Goal: Book appointment/travel/reservation

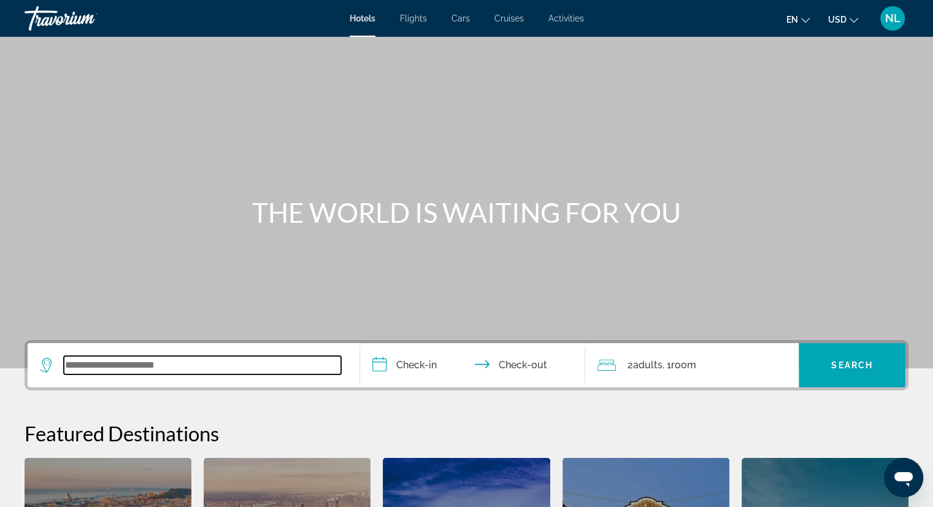
click at [130, 364] on input "Search widget" at bounding box center [202, 365] width 277 height 18
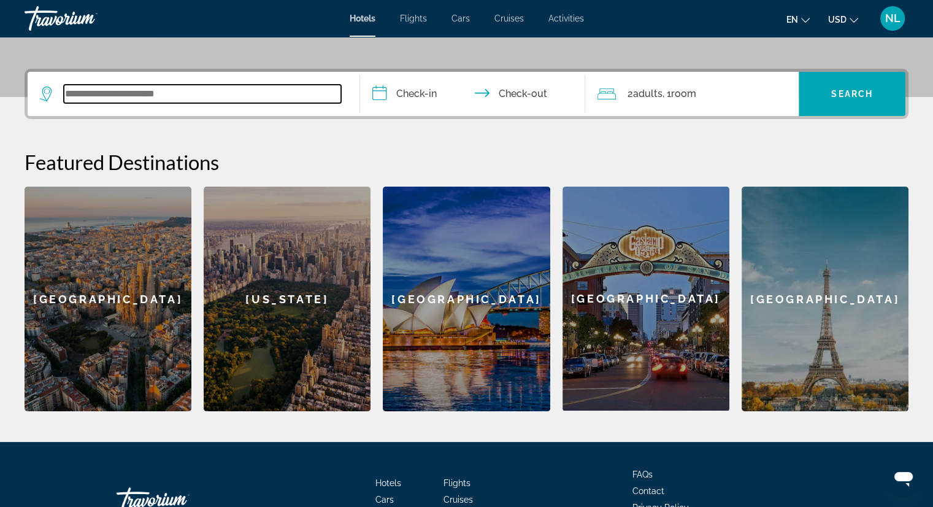
scroll to position [299, 0]
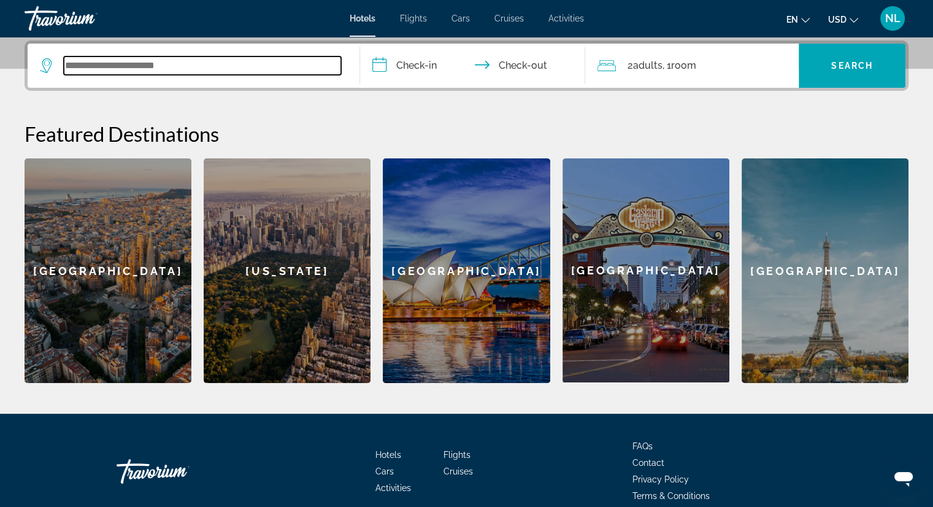
paste input "**********"
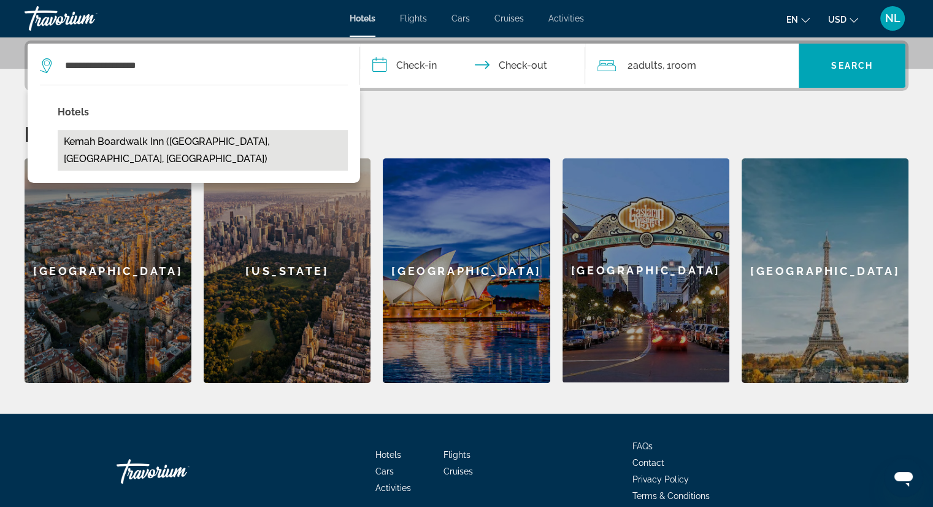
click at [162, 140] on button "Kemah Boardwalk Inn (Kemah, TX, US)" at bounding box center [203, 150] width 290 height 40
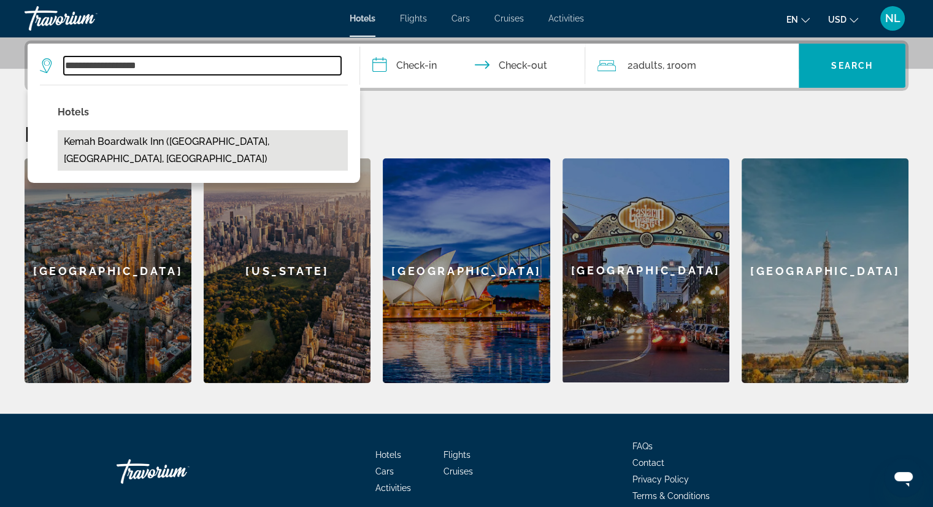
type input "**********"
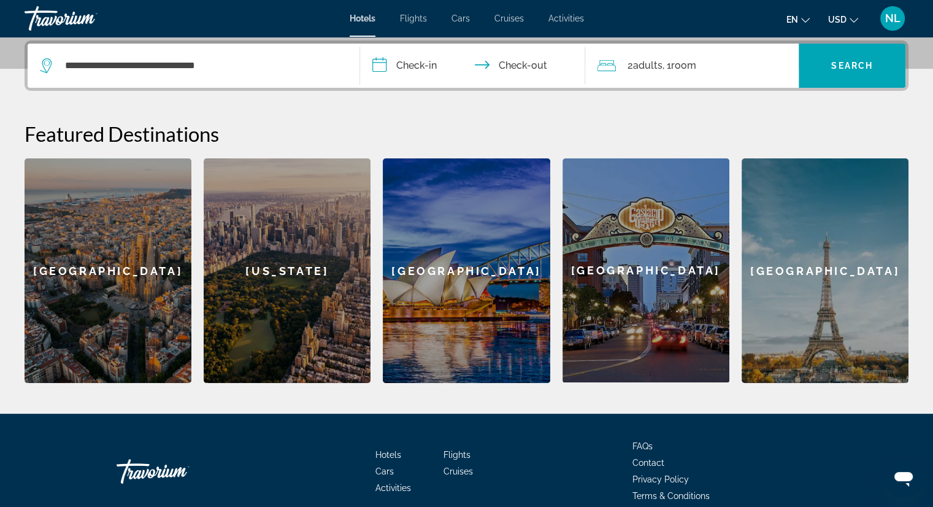
click at [406, 66] on input "**********" at bounding box center [475, 68] width 231 height 48
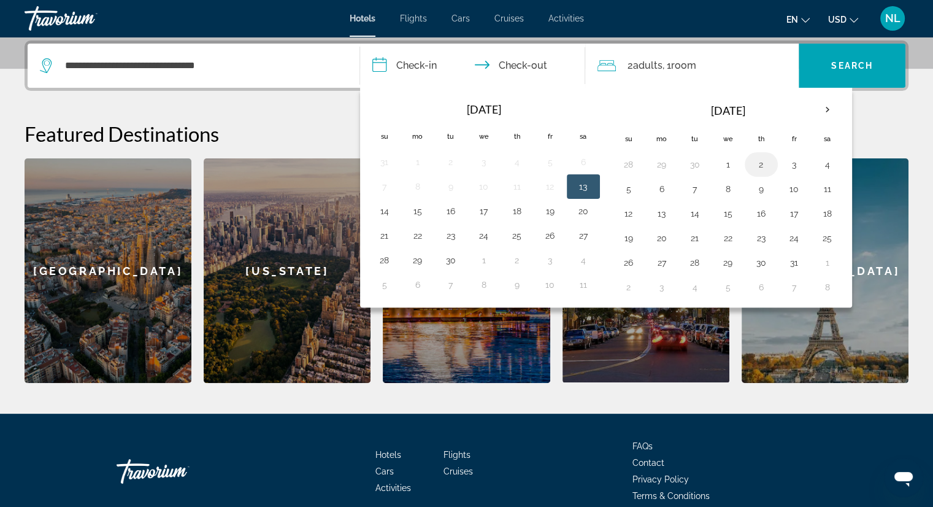
click at [753, 166] on button "2" at bounding box center [762, 164] width 20 height 17
click at [619, 186] on button "5" at bounding box center [629, 188] width 20 height 17
type input "**********"
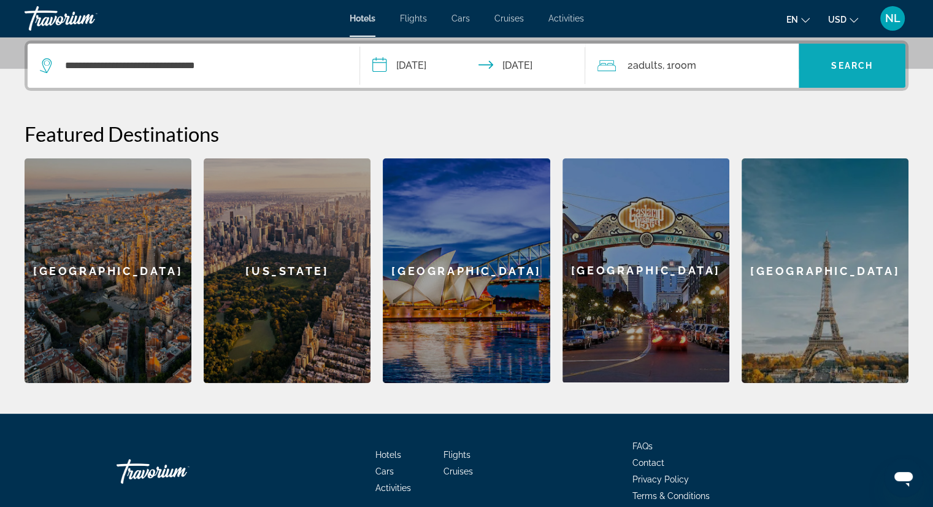
click at [856, 72] on span "Search widget" at bounding box center [852, 65] width 107 height 29
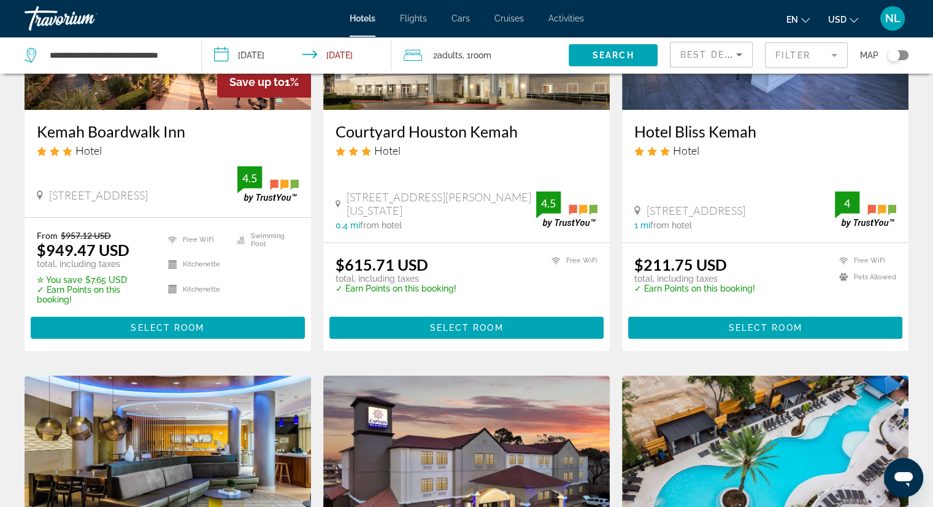
scroll to position [245, 0]
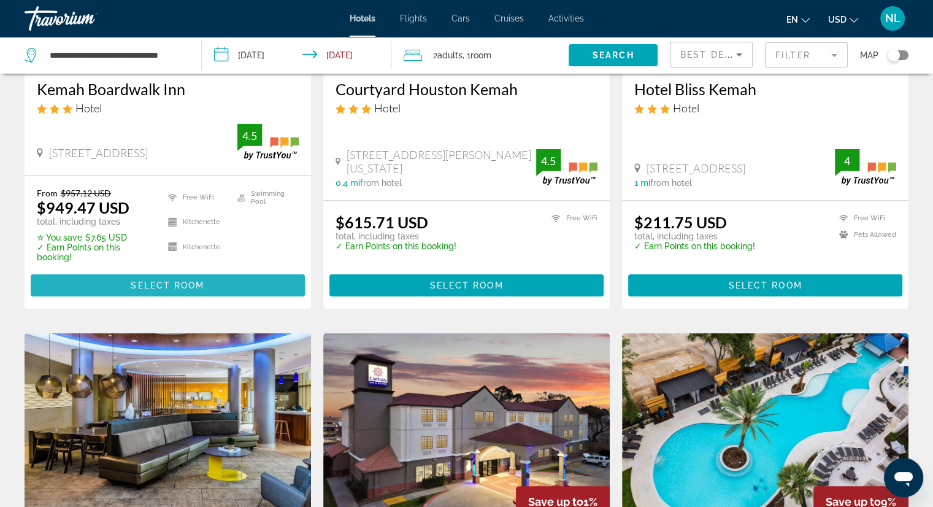
click at [147, 284] on span "Select Room" at bounding box center [168, 285] width 74 height 10
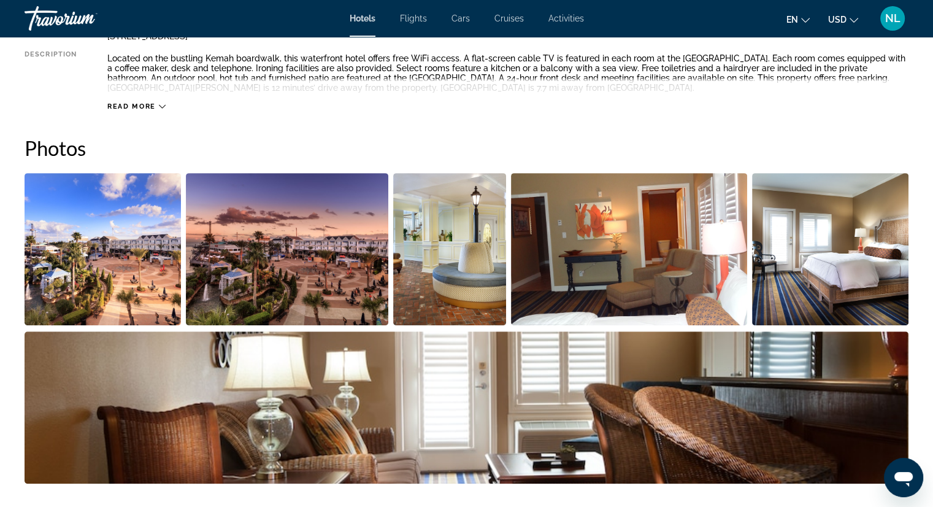
scroll to position [184, 0]
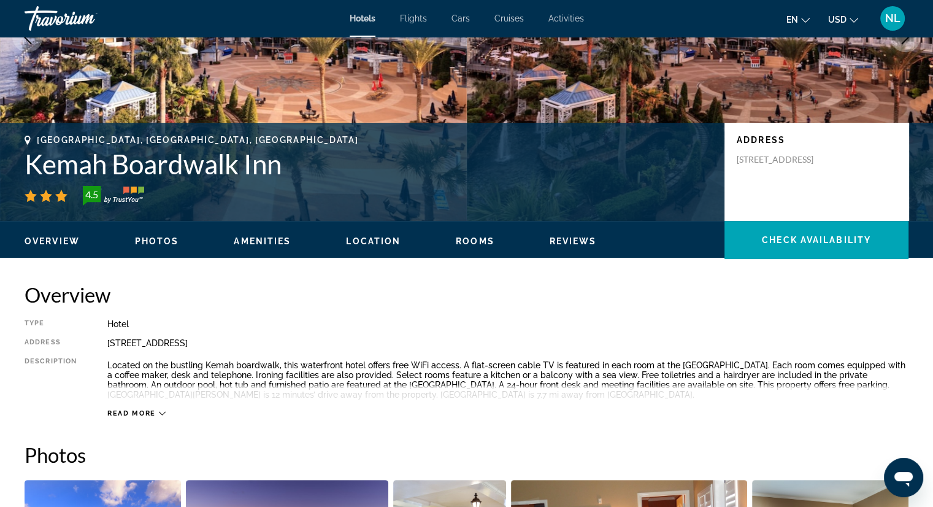
click at [160, 413] on icon "Main content" at bounding box center [162, 413] width 7 height 7
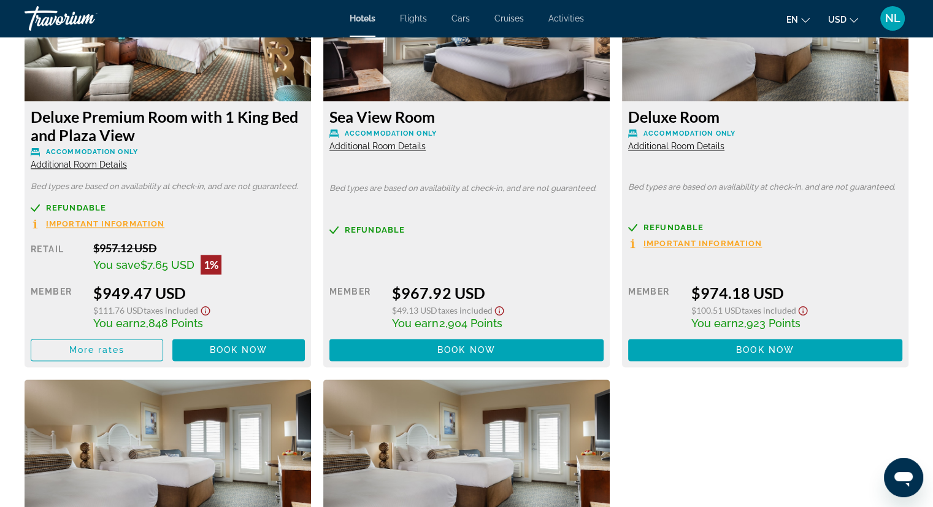
scroll to position [1779, 0]
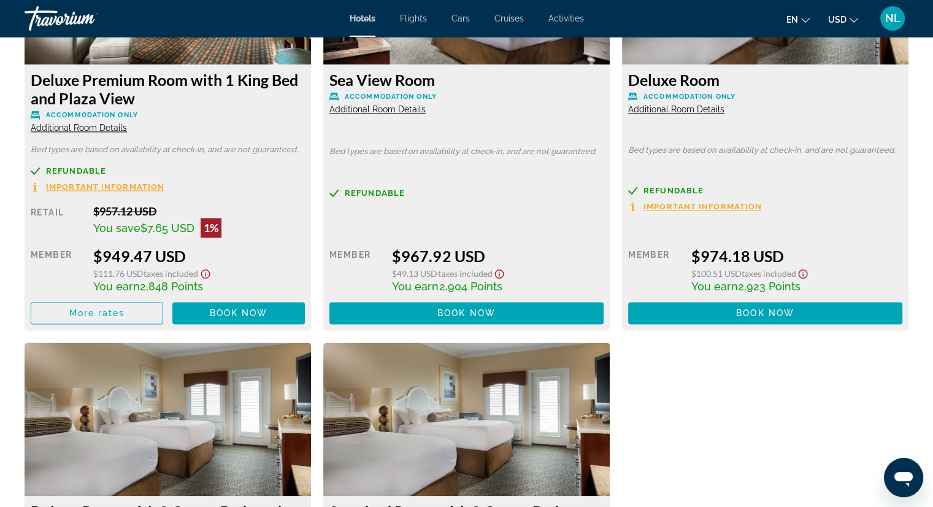
click at [206, 273] on icon "Show Taxes and Fees disclaimer" at bounding box center [205, 273] width 15 height 11
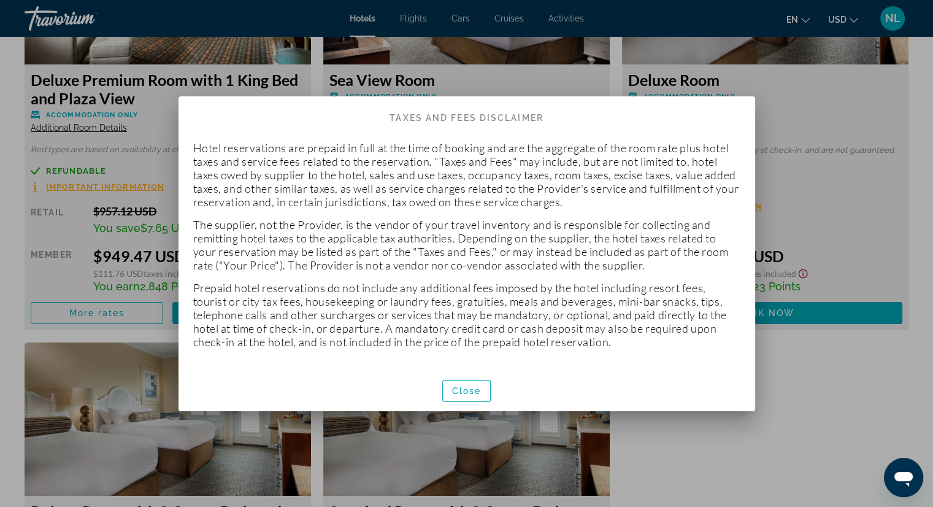
scroll to position [0, 0]
click at [475, 392] on span "Close" at bounding box center [466, 391] width 29 height 10
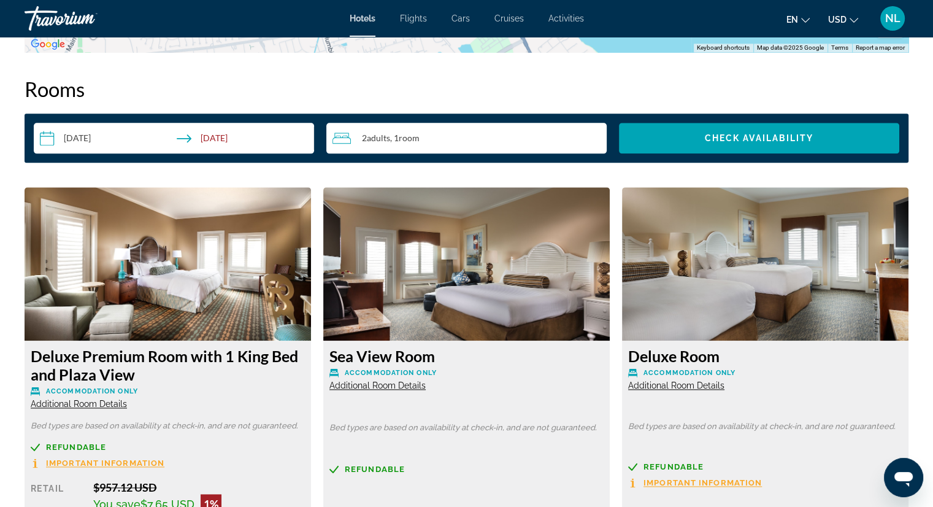
scroll to position [1411, 0]
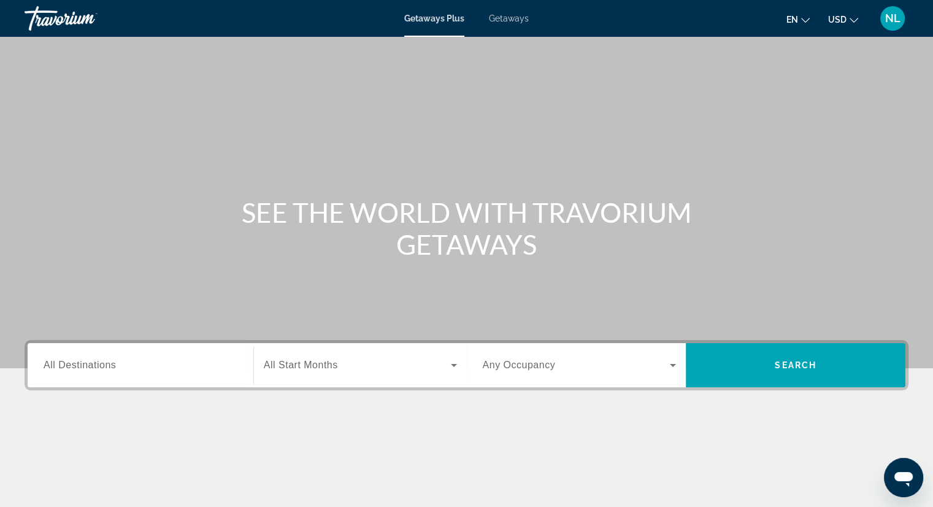
click at [136, 363] on input "Destination All Destinations" at bounding box center [141, 365] width 194 height 15
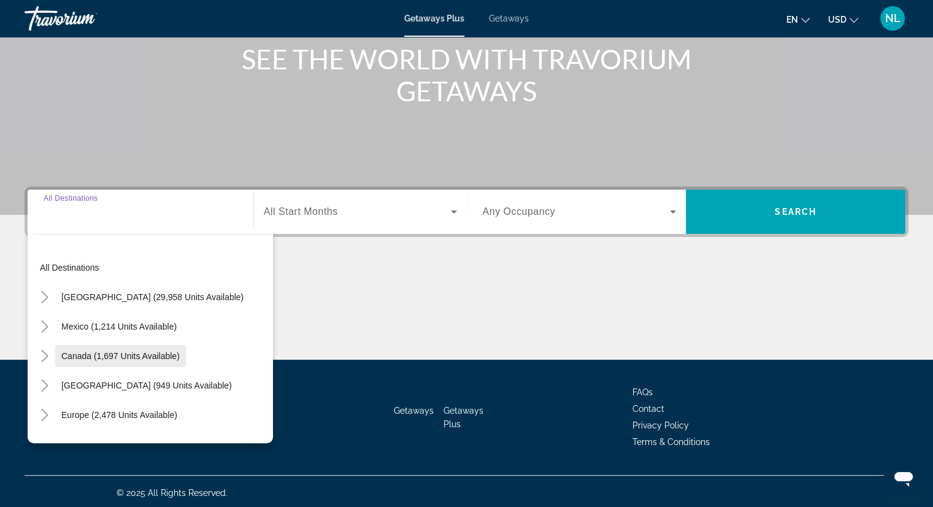
scroll to position [156, 0]
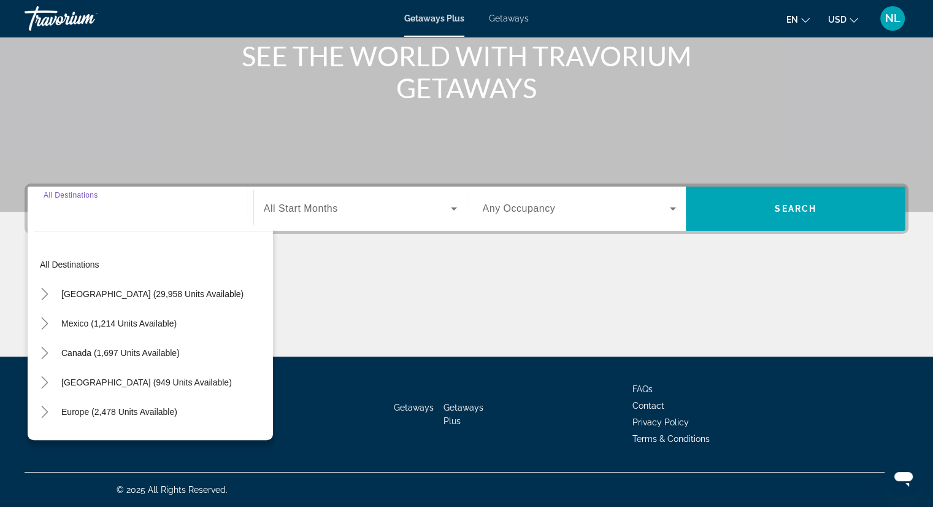
click at [91, 303] on span "Search widget" at bounding box center [152, 293] width 194 height 29
type input "**********"
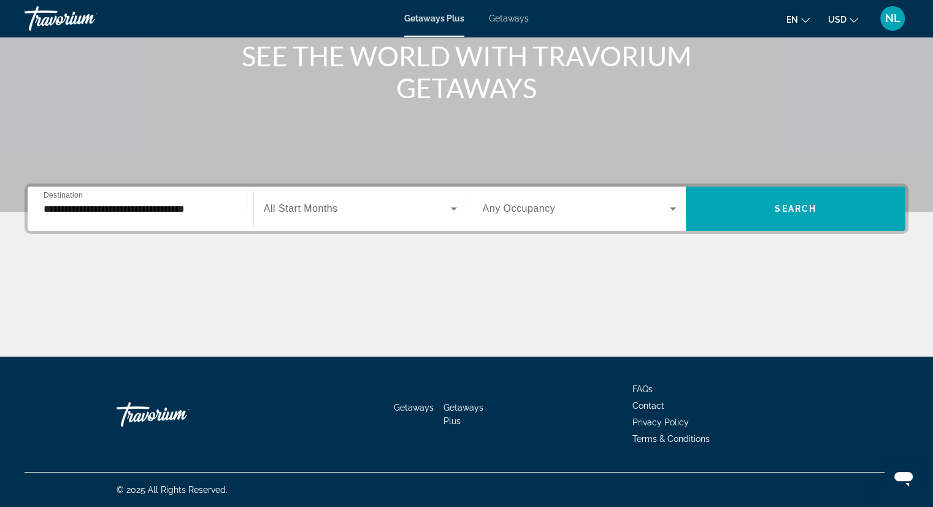
click at [321, 212] on span "All Start Months" at bounding box center [301, 208] width 74 height 10
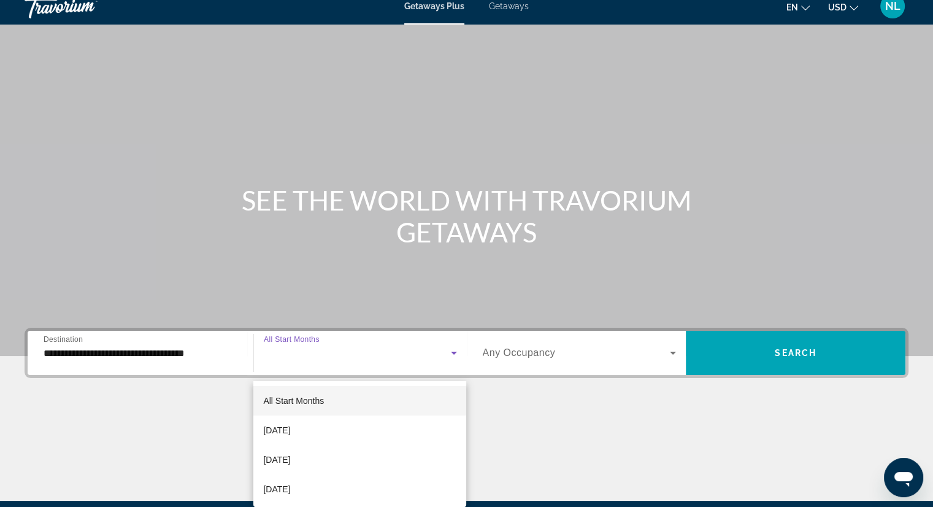
scroll to position [0, 0]
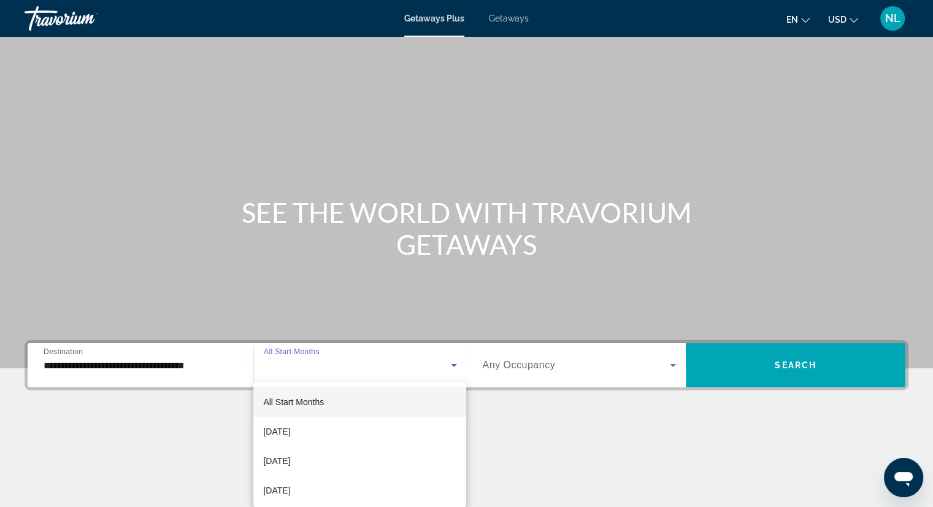
click at [517, 18] on div at bounding box center [466, 253] width 933 height 507
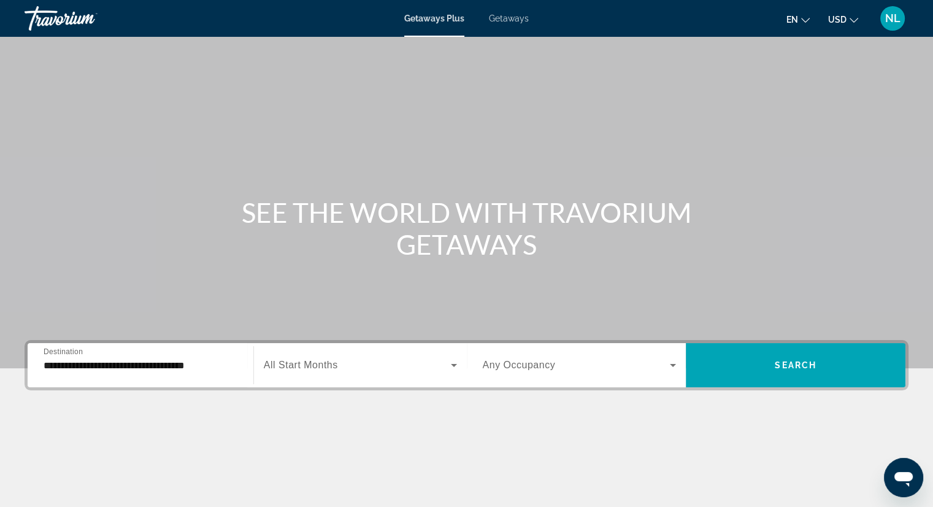
click at [512, 20] on span "Getaways" at bounding box center [509, 18] width 40 height 10
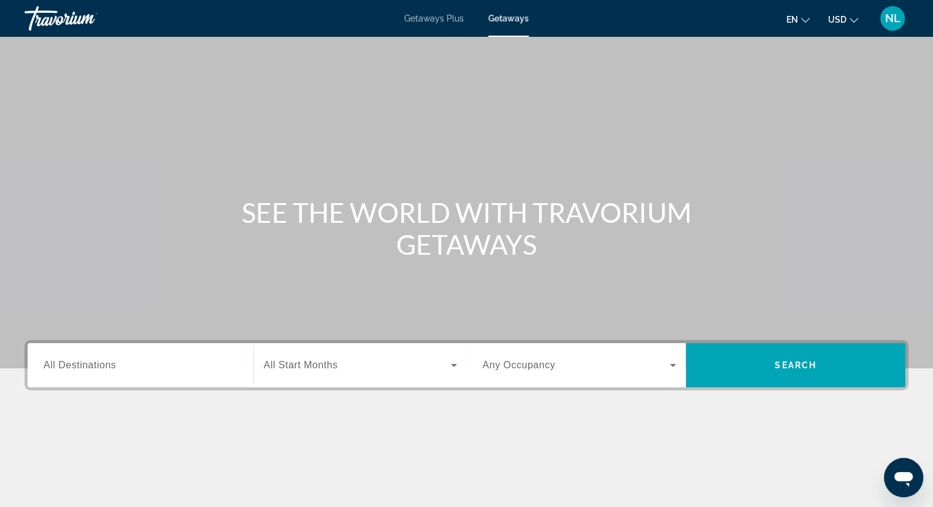
click at [93, 369] on span "All Destinations" at bounding box center [80, 365] width 72 height 10
click at [93, 369] on input "Destination All Destinations" at bounding box center [141, 365] width 194 height 15
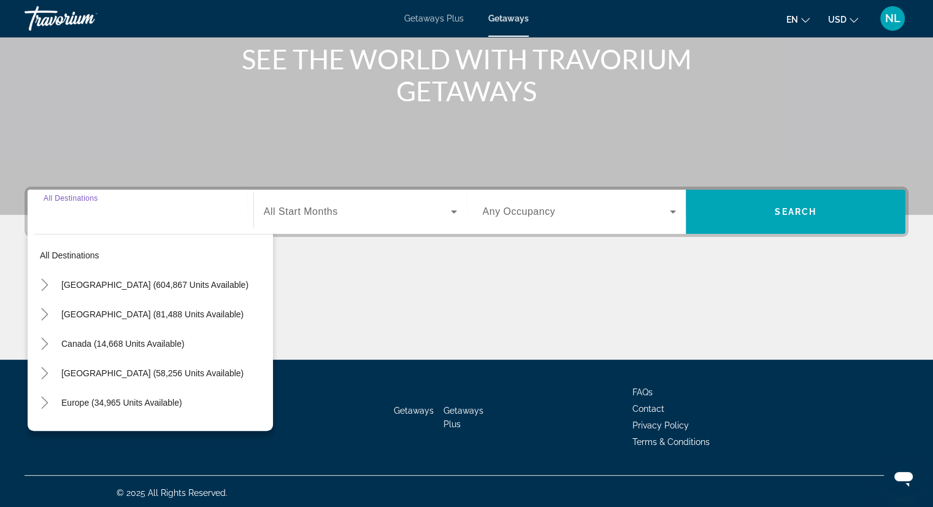
scroll to position [156, 0]
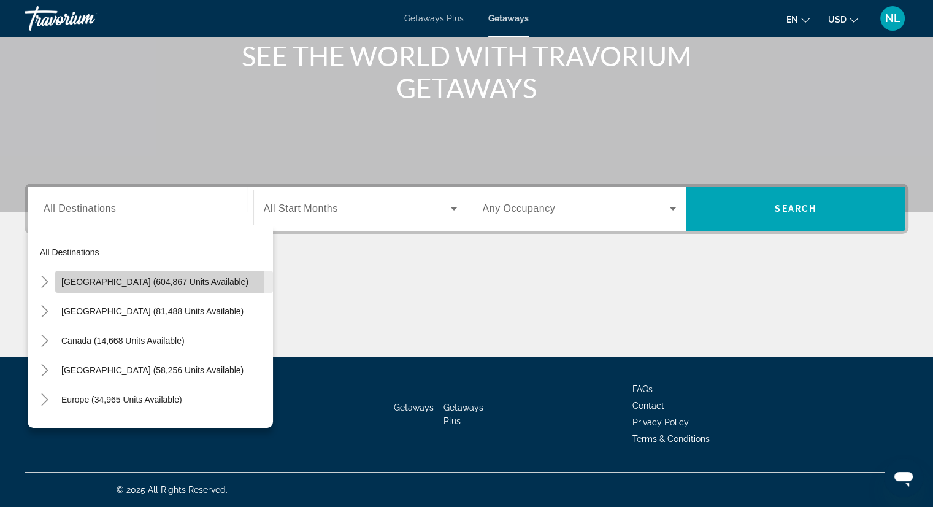
click at [104, 279] on span "[GEOGRAPHIC_DATA] (604,867 units available)" at bounding box center [154, 282] width 187 height 10
type input "**********"
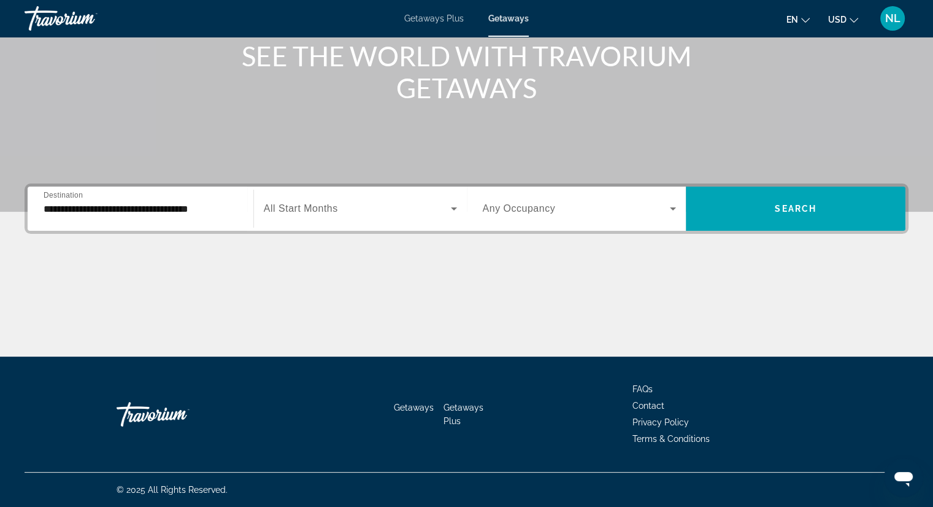
click at [317, 212] on span "All Start Months" at bounding box center [301, 208] width 74 height 10
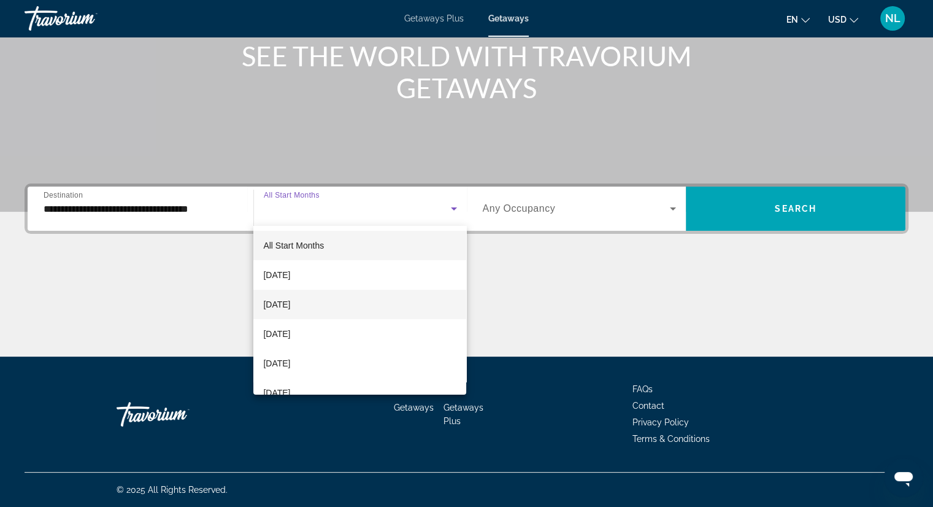
click at [290, 307] on span "[DATE]" at bounding box center [276, 304] width 27 height 15
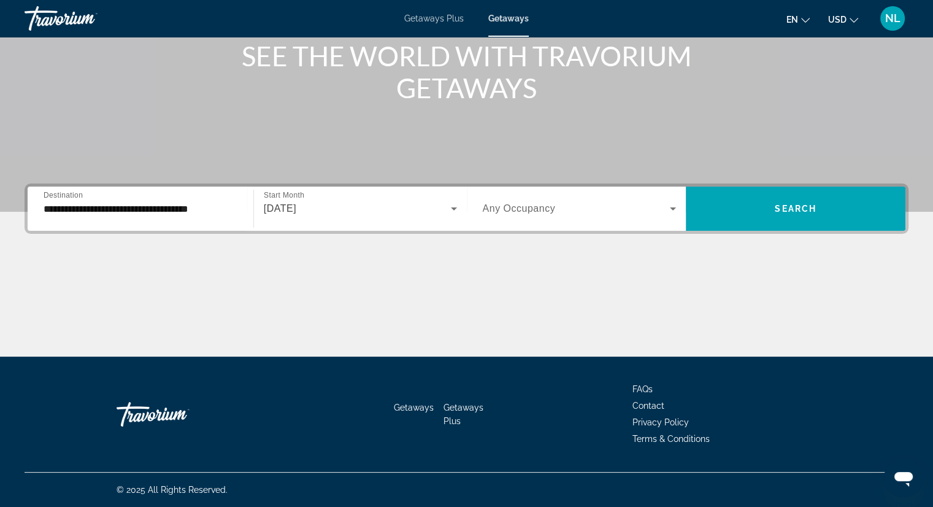
click at [539, 212] on span "Any Occupancy" at bounding box center [519, 208] width 73 height 10
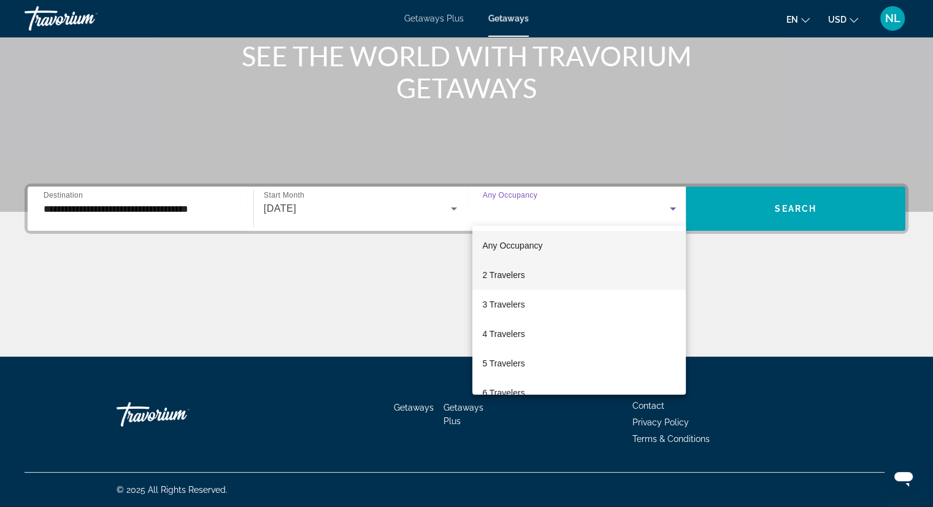
click at [510, 275] on span "2 Travelers" at bounding box center [503, 274] width 42 height 15
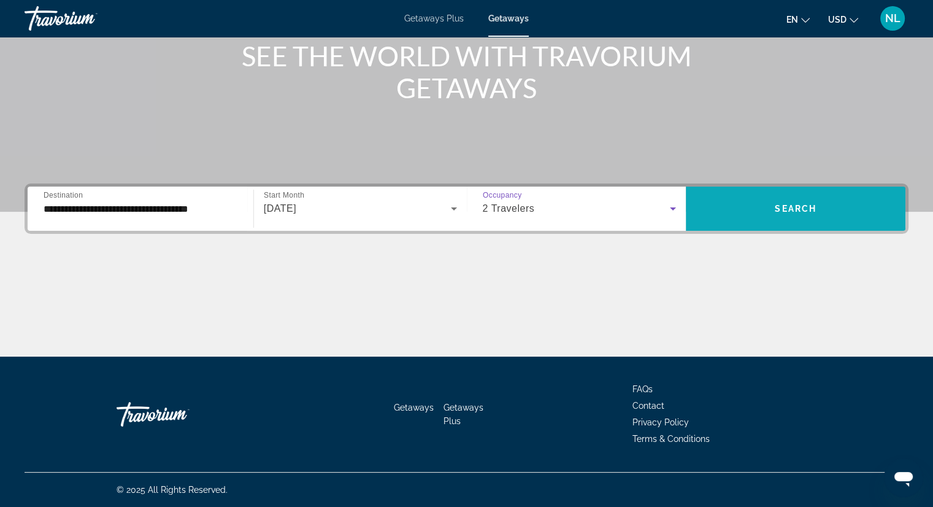
click at [847, 214] on span "Search widget" at bounding box center [796, 208] width 220 height 29
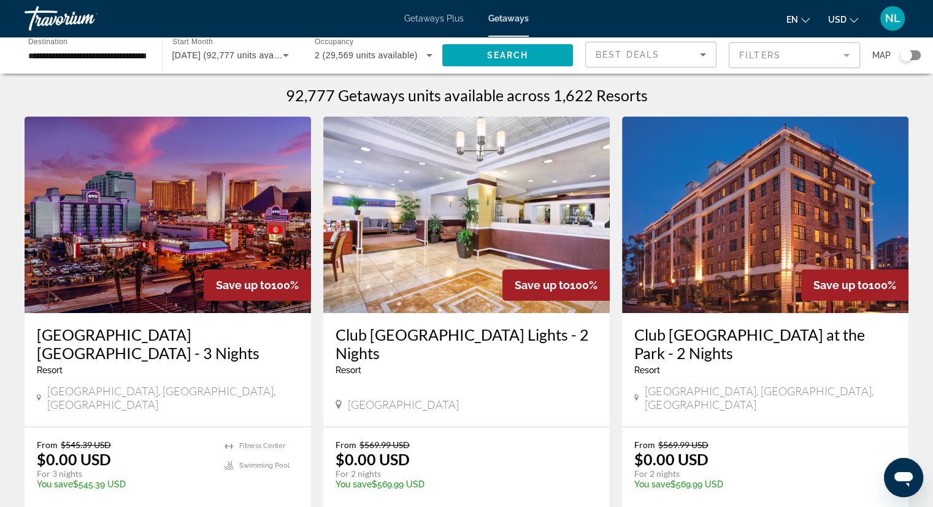
click at [142, 55] on input "**********" at bounding box center [87, 55] width 118 height 15
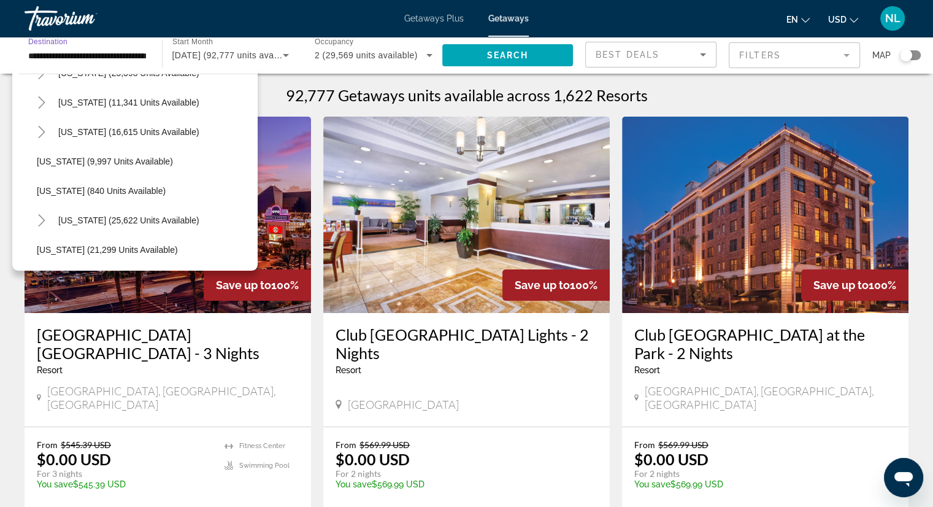
scroll to position [1104, 0]
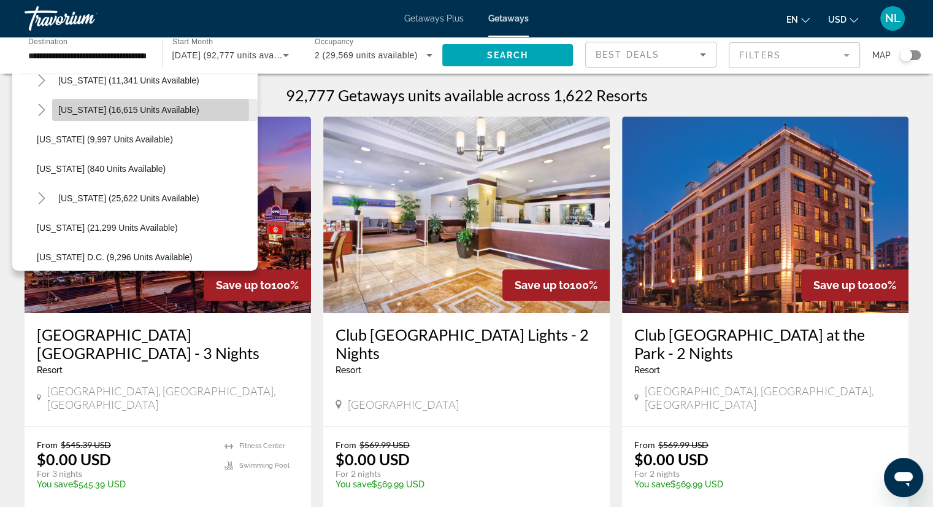
click at [110, 109] on span "[US_STATE] (16,615 units available)" at bounding box center [128, 110] width 141 height 10
type input "**********"
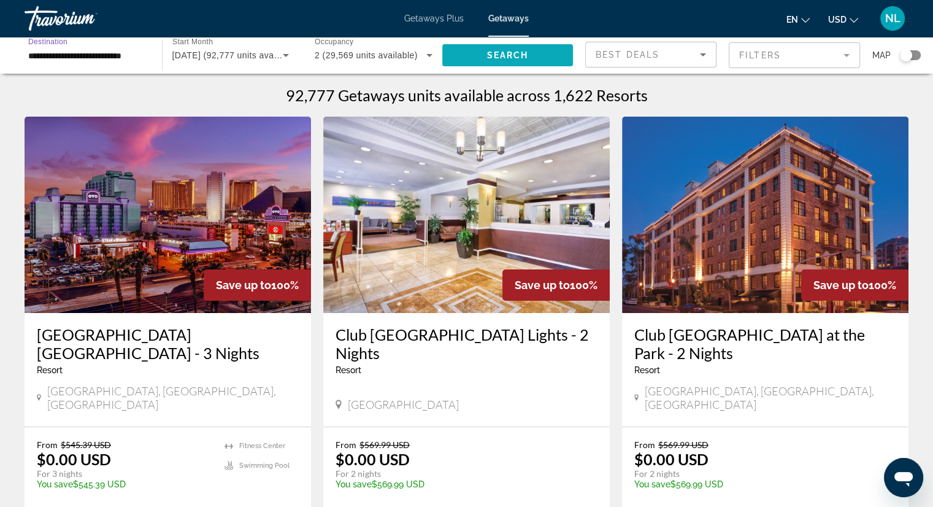
click at [513, 52] on span "Search" at bounding box center [508, 55] width 42 height 10
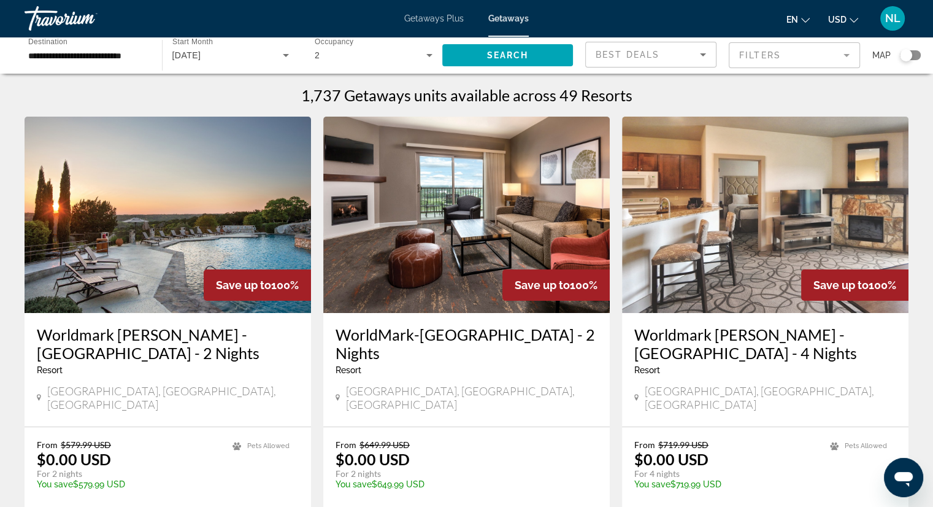
click at [828, 55] on mat-form-field "Filters" at bounding box center [794, 55] width 131 height 26
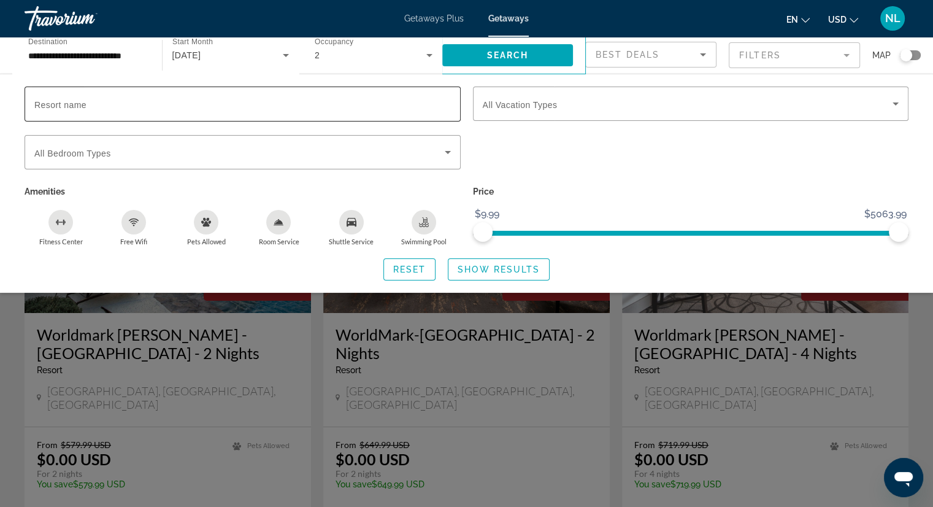
click at [101, 105] on input "Resort name" at bounding box center [242, 104] width 417 height 15
paste input "**********"
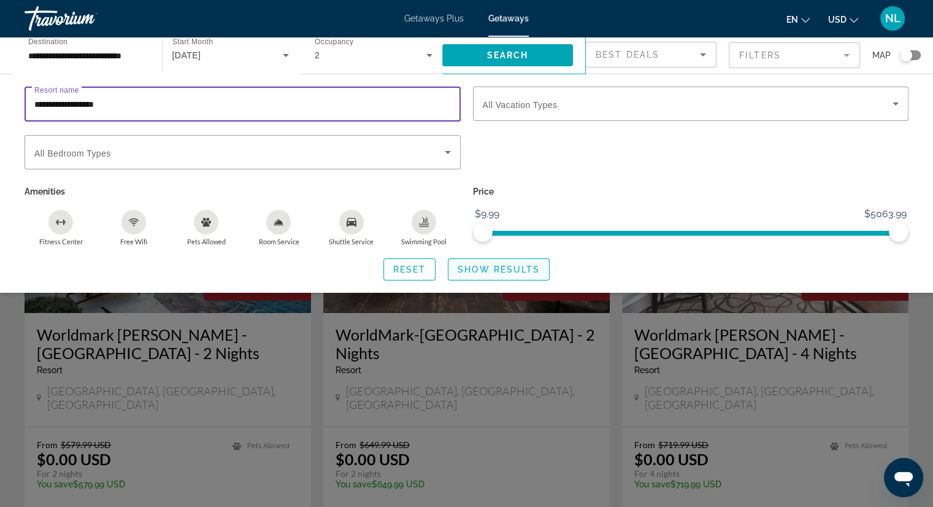
type input "**********"
click at [498, 268] on span "Show Results" at bounding box center [499, 269] width 82 height 10
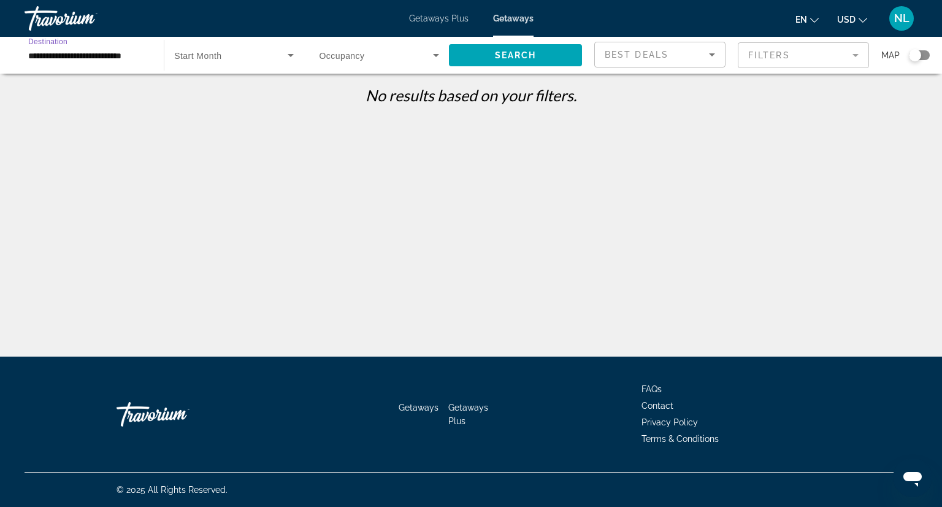
click at [96, 57] on input "**********" at bounding box center [88, 55] width 120 height 15
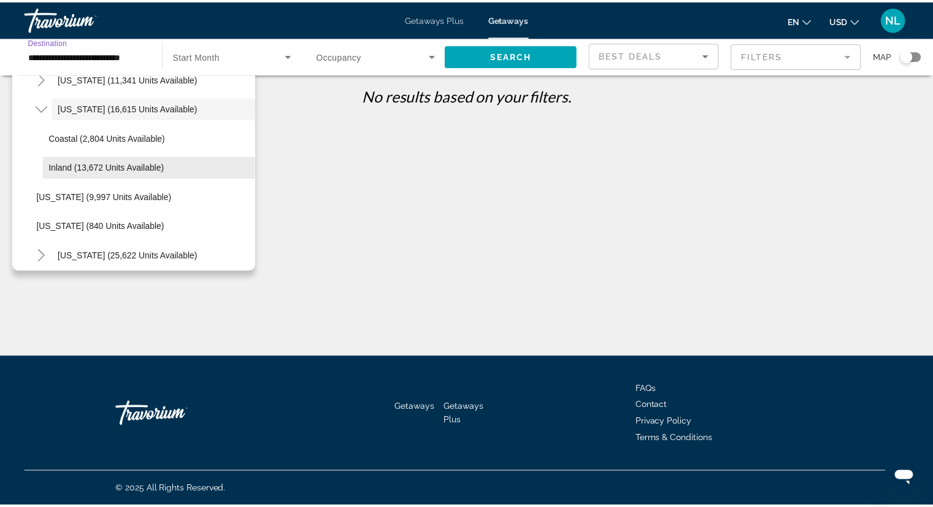
scroll to position [1045, 0]
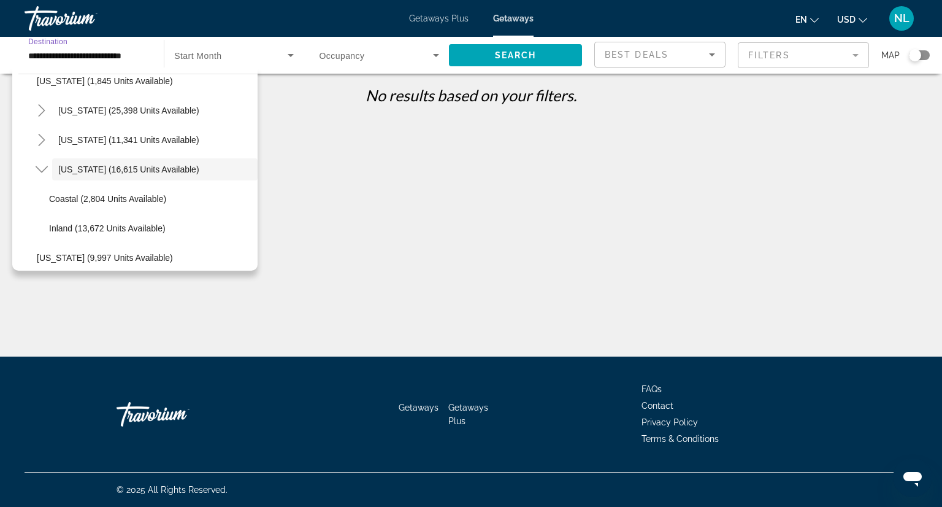
click at [261, 57] on span "Search widget" at bounding box center [230, 55] width 113 height 15
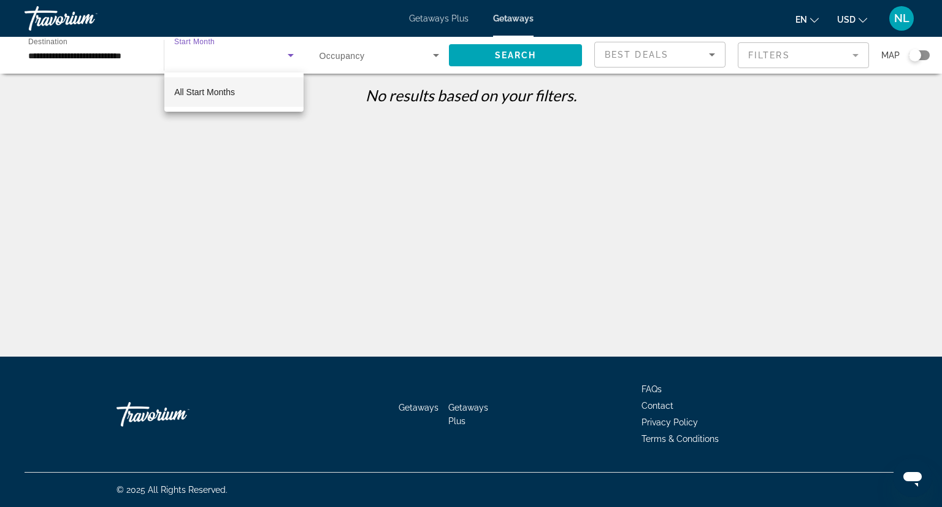
click at [236, 90] on mat-option "All Start Months" at bounding box center [233, 91] width 139 height 29
click at [293, 56] on icon "Search widget" at bounding box center [290, 55] width 15 height 15
click at [133, 61] on div at bounding box center [471, 253] width 942 height 507
click at [437, 56] on icon "Search widget" at bounding box center [436, 55] width 15 height 15
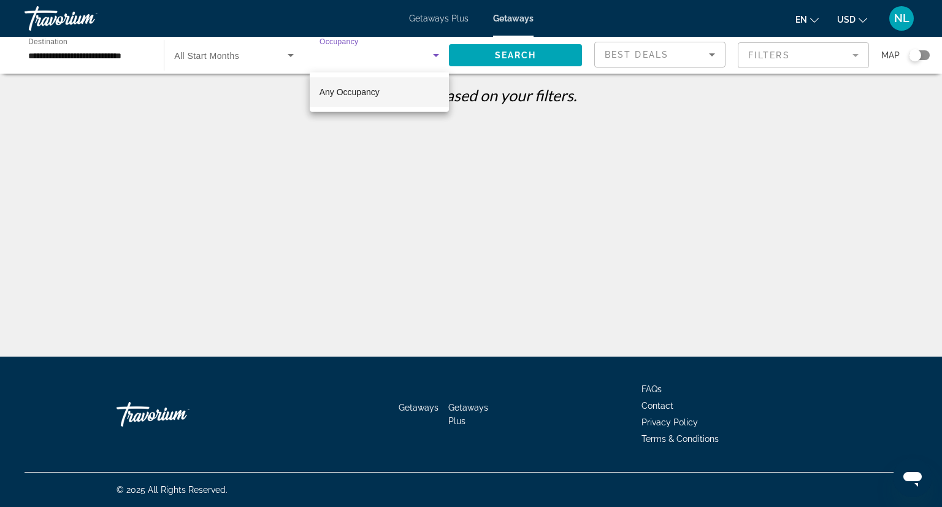
click at [697, 113] on div at bounding box center [471, 253] width 942 height 507
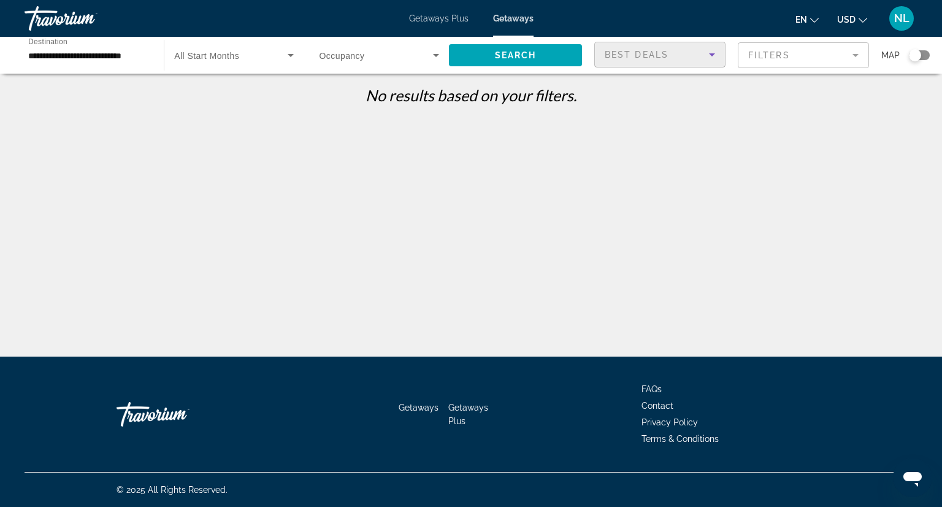
click at [712, 58] on icon "Sort by" at bounding box center [712, 54] width 15 height 15
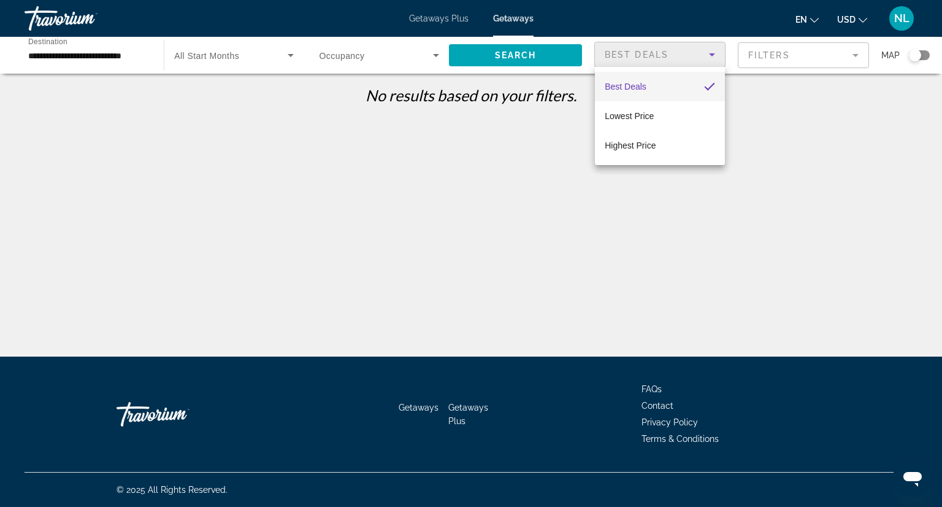
click at [812, 60] on div at bounding box center [471, 253] width 942 height 507
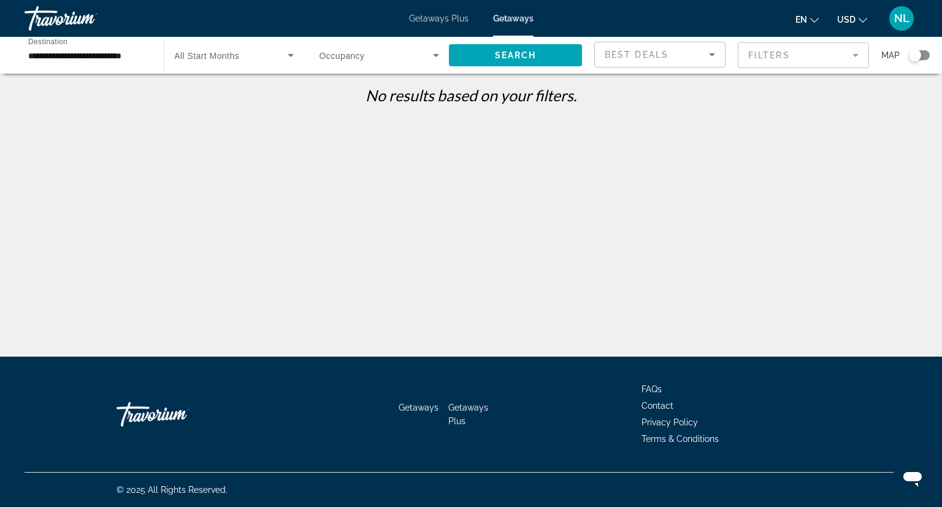
click at [854, 52] on mat-form-field "Filters" at bounding box center [803, 55] width 131 height 26
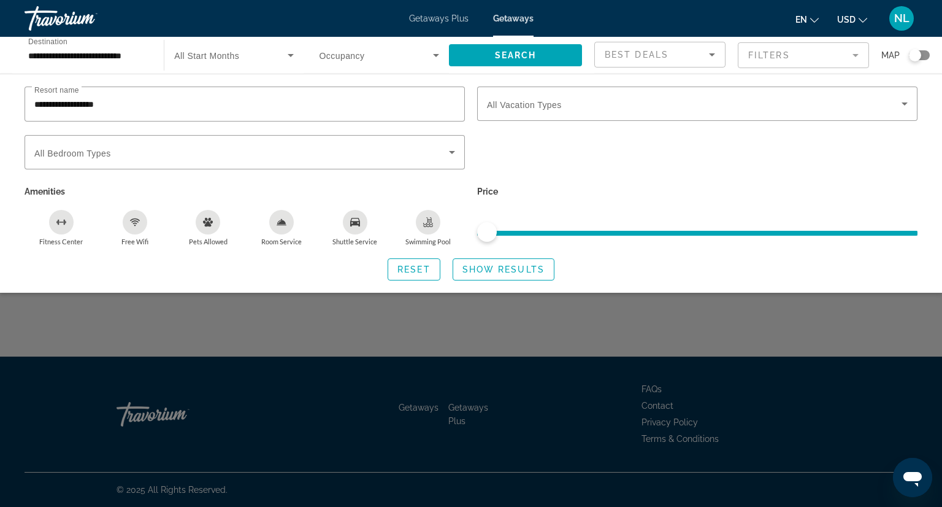
click at [928, 55] on div "Search widget" at bounding box center [919, 55] width 21 height 10
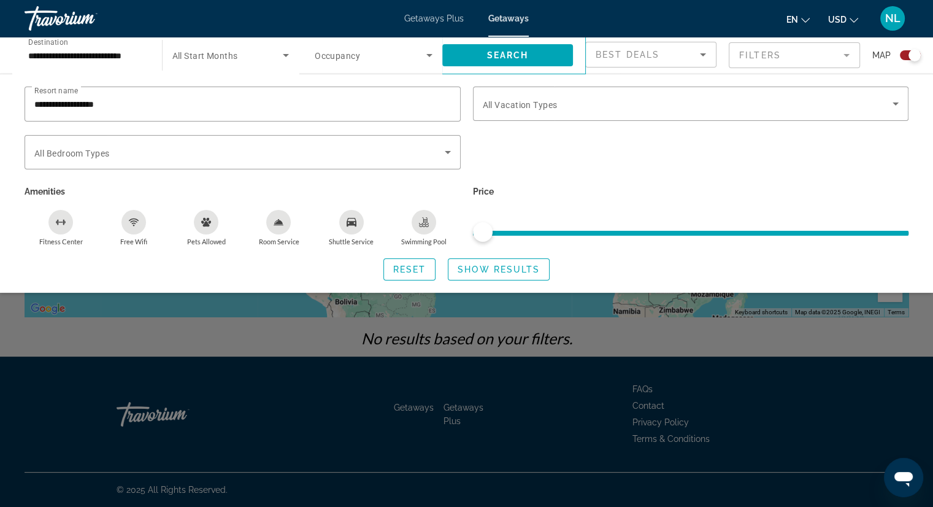
scroll to position [0, 0]
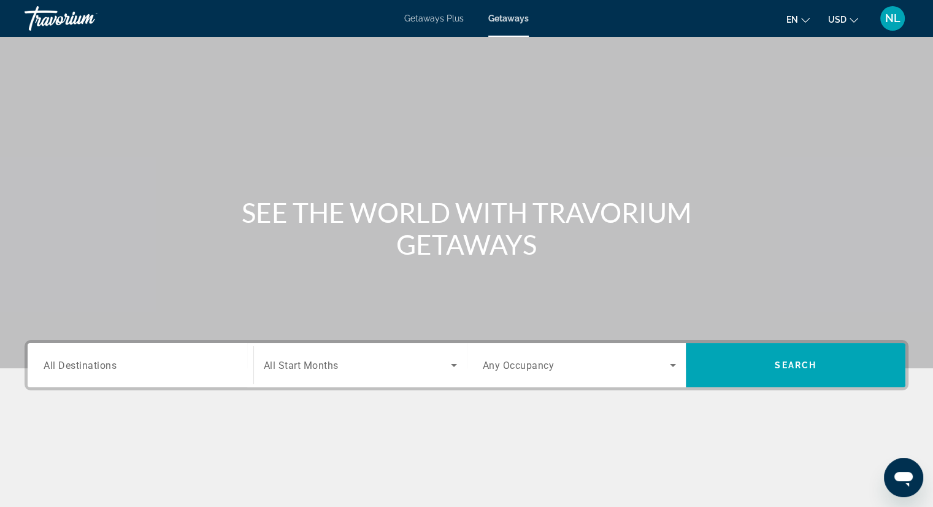
click at [222, 356] on div "Search widget" at bounding box center [141, 365] width 194 height 35
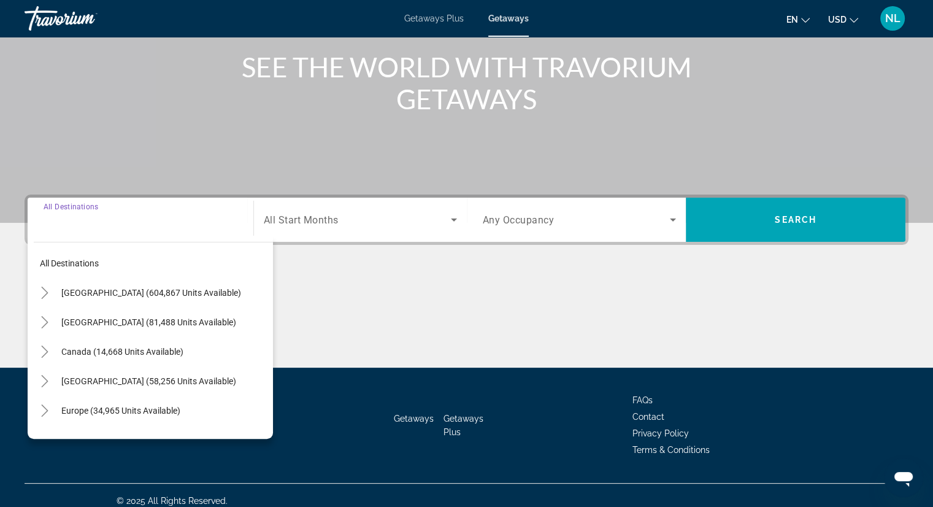
scroll to position [156, 0]
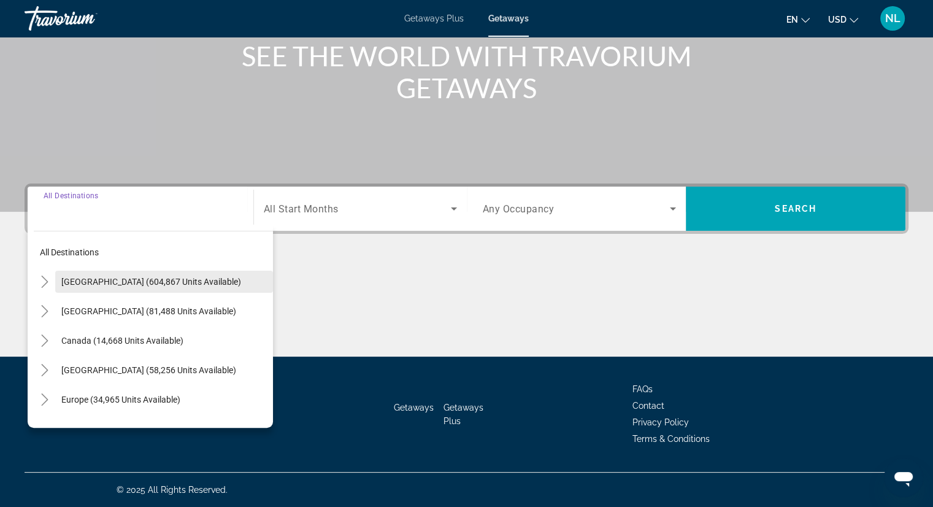
click at [71, 289] on span "Search widget" at bounding box center [164, 281] width 218 height 29
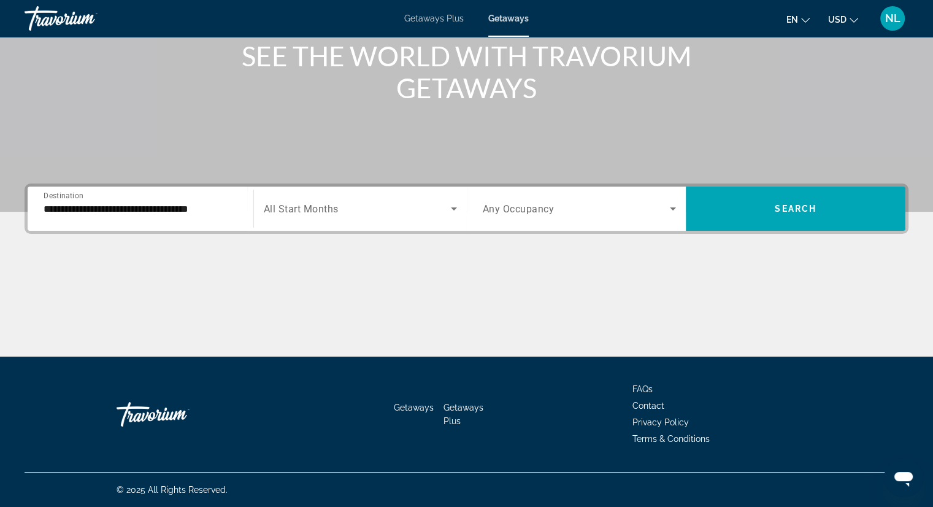
click at [187, 198] on div "**********" at bounding box center [141, 208] width 194 height 35
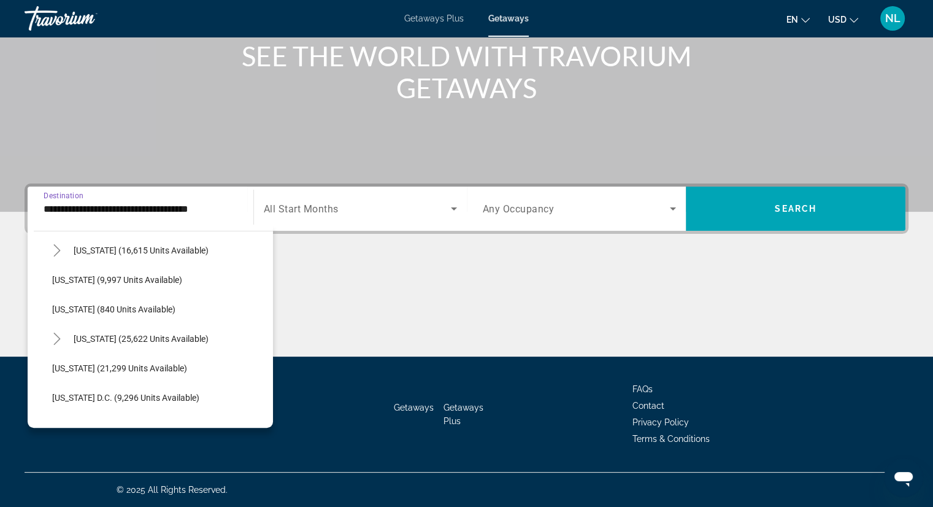
scroll to position [1094, 0]
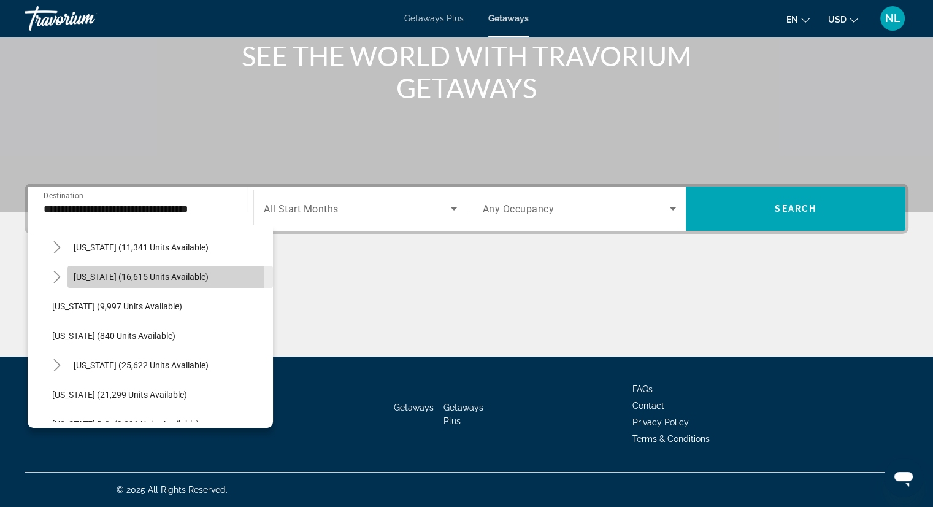
click at [108, 280] on span "[US_STATE] (16,615 units available)" at bounding box center [141, 277] width 135 height 10
type input "**********"
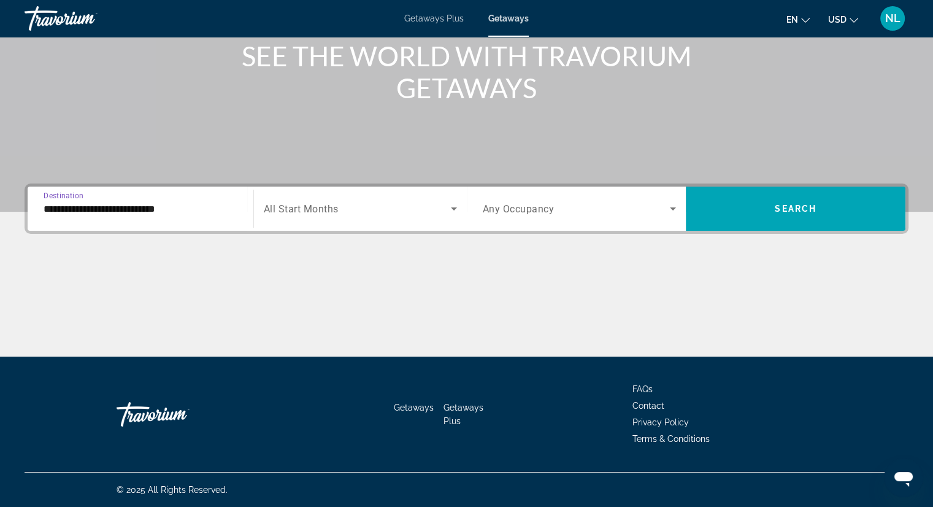
click at [367, 211] on span "Search widget" at bounding box center [357, 208] width 187 height 15
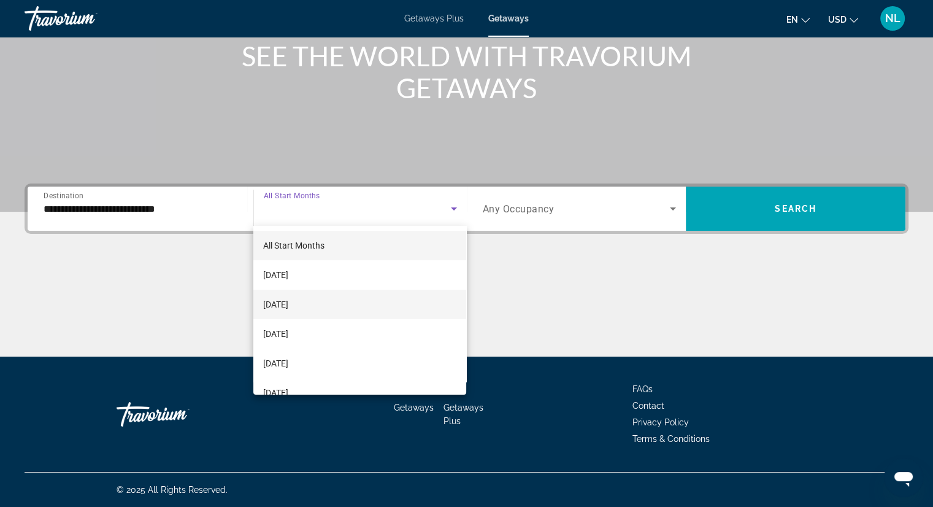
click at [288, 306] on span "[DATE]" at bounding box center [275, 304] width 25 height 15
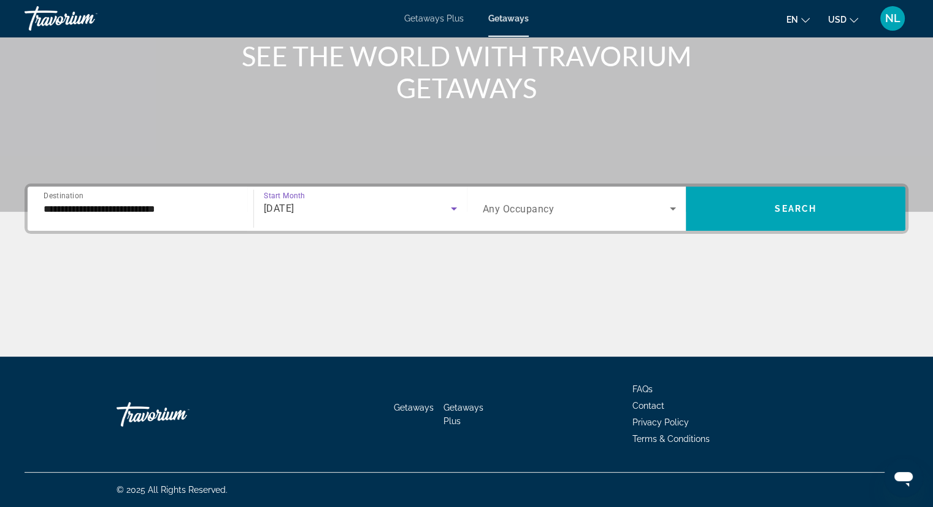
click at [528, 210] on span "Any Occupancy" at bounding box center [519, 209] width 72 height 12
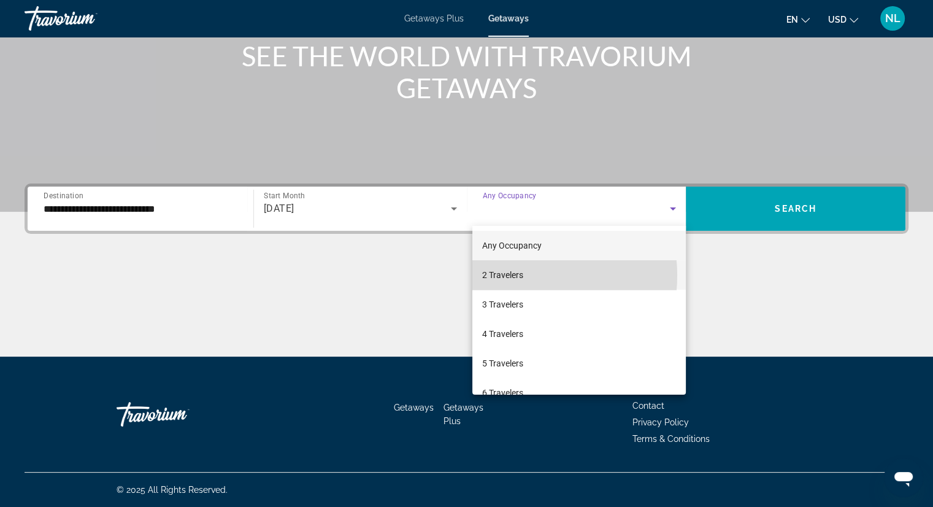
click at [514, 275] on span "2 Travelers" at bounding box center [502, 274] width 41 height 15
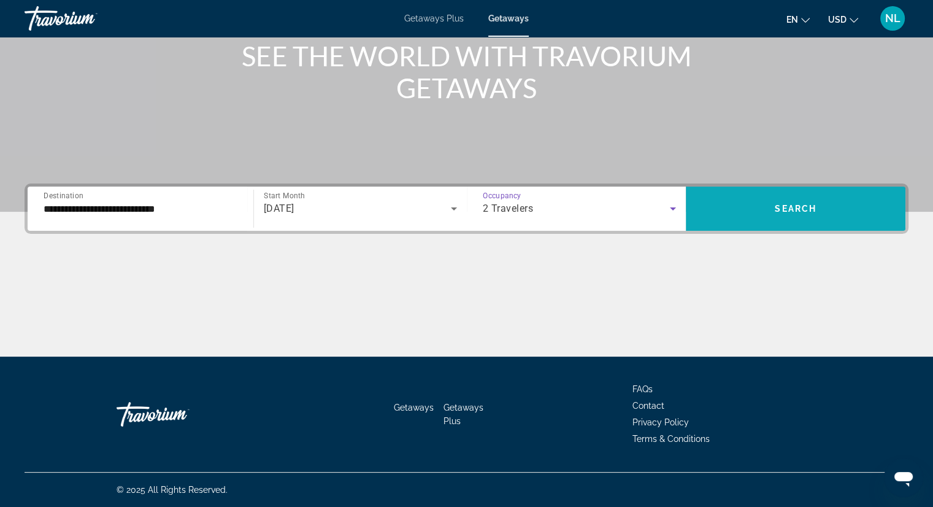
click at [783, 212] on span "Search" at bounding box center [796, 209] width 42 height 10
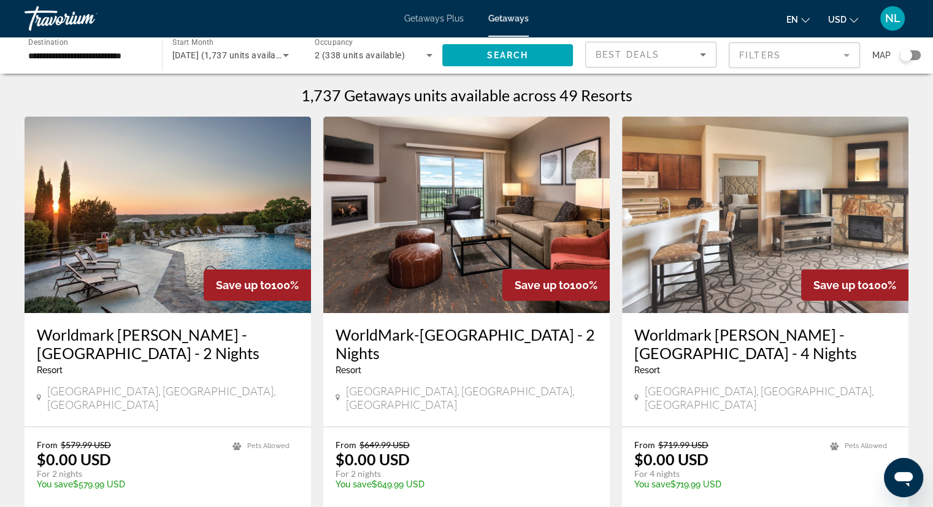
click at [918, 56] on div "Search widget" at bounding box center [910, 55] width 21 height 10
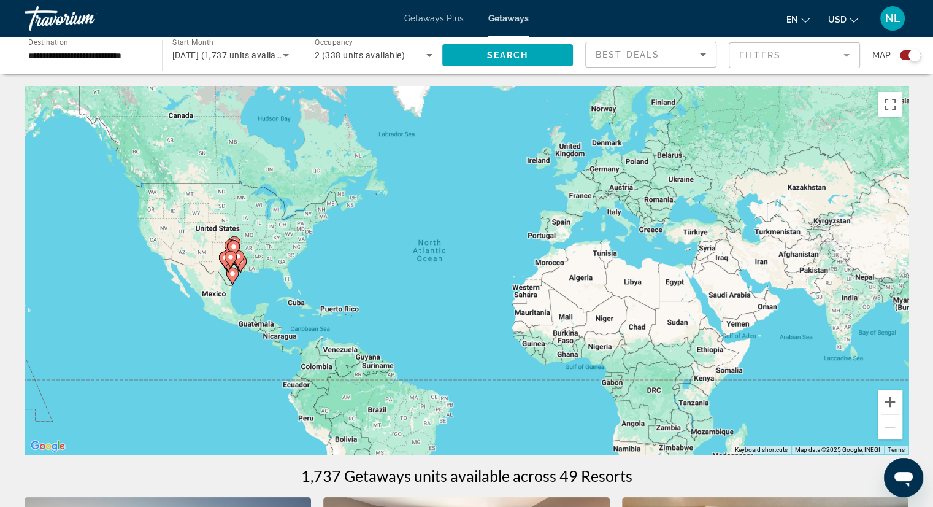
click at [252, 284] on div "To activate drag with keyboard, press Alt + Enter. Once in keyboard drag state,…" at bounding box center [467, 270] width 884 height 368
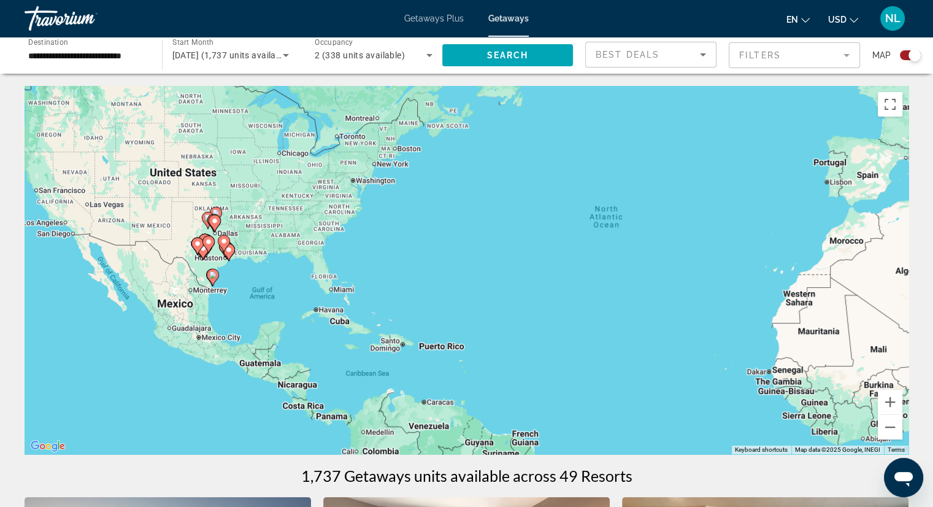
click at [247, 279] on div "To activate drag with keyboard, press Alt + Enter. Once in keyboard drag state,…" at bounding box center [467, 270] width 884 height 368
click at [247, 278] on div "To activate drag with keyboard, press Alt + Enter. Once in keyboard drag state,…" at bounding box center [467, 270] width 884 height 368
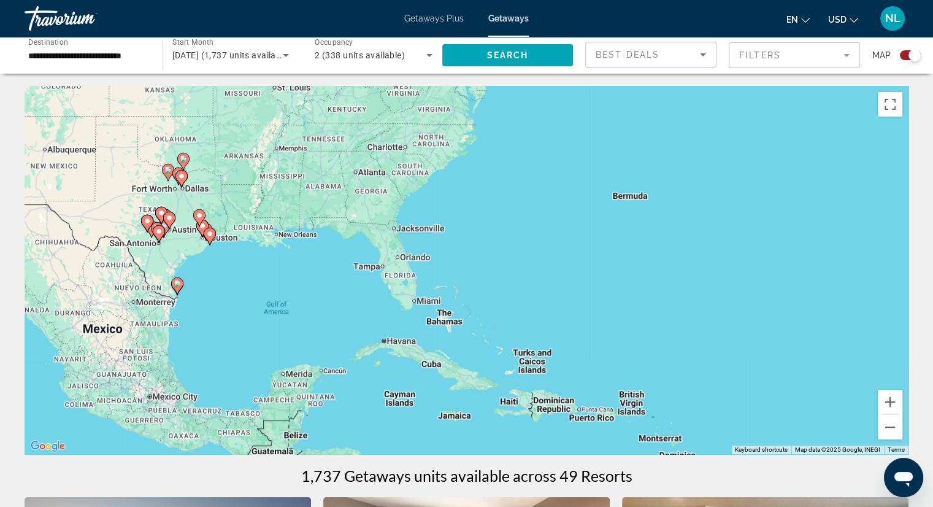
click at [247, 277] on div "To activate drag with keyboard, press Alt + Enter. Once in keyboard drag state,…" at bounding box center [467, 270] width 884 height 368
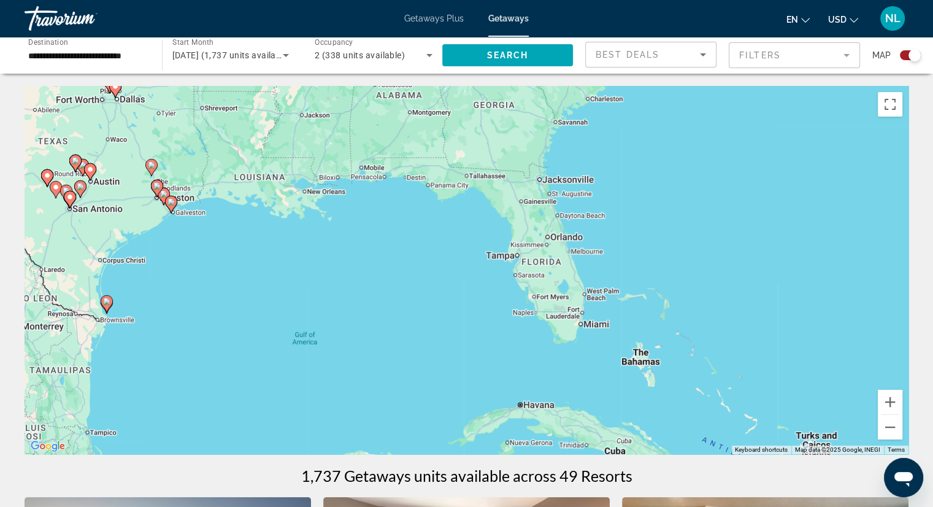
click at [247, 277] on div "To activate drag with keyboard, press Alt + Enter. Once in keyboard drag state,…" at bounding box center [467, 270] width 884 height 368
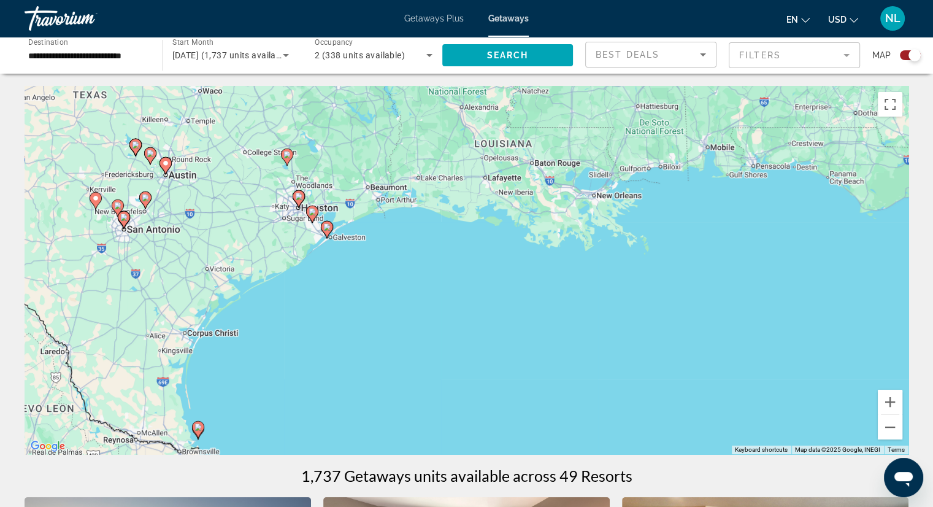
drag, startPoint x: 119, startPoint y: 188, endPoint x: 356, endPoint y: 268, distance: 250.1
click at [356, 268] on div "To activate drag with keyboard, press Alt + Enter. Once in keyboard drag state,…" at bounding box center [467, 270] width 884 height 368
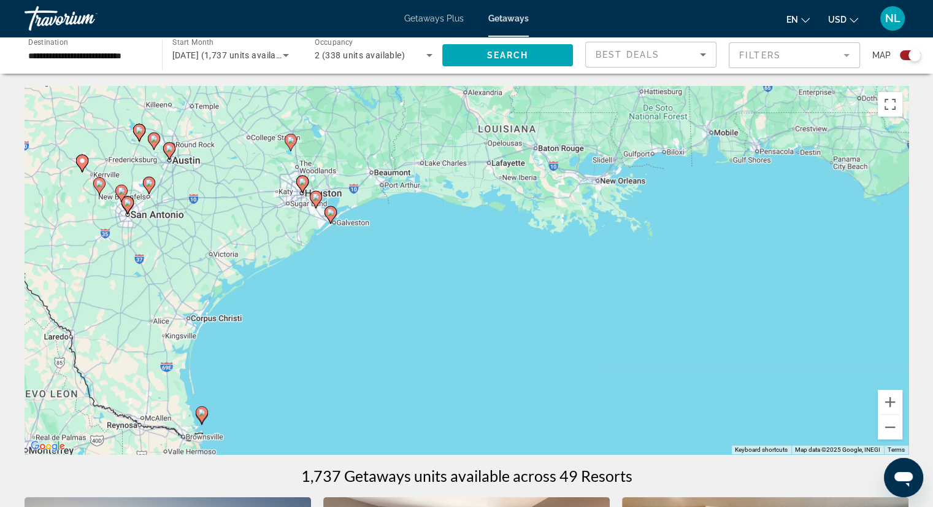
click at [351, 287] on div "To activate drag with keyboard, press Alt + Enter. Once in keyboard drag state,…" at bounding box center [467, 270] width 884 height 368
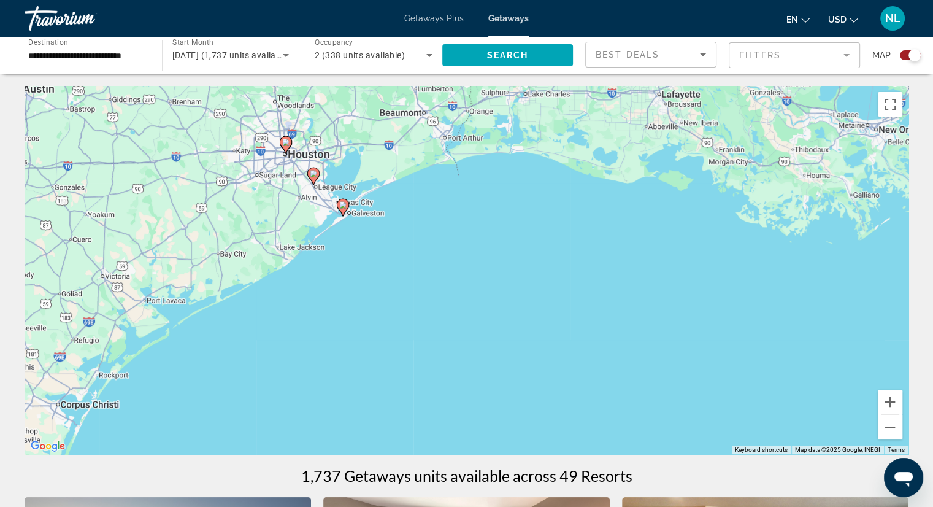
drag, startPoint x: 312, startPoint y: 188, endPoint x: 345, endPoint y: 245, distance: 65.1
click at [345, 245] on div "To activate drag with keyboard, press Alt + Enter. Once in keyboard drag state,…" at bounding box center [467, 270] width 884 height 368
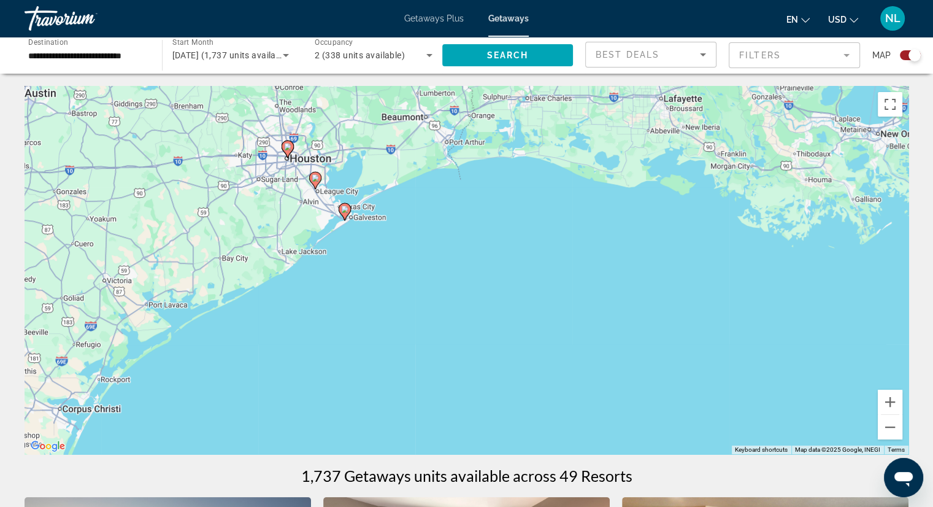
click at [353, 260] on div "To activate drag with keyboard, press Alt + Enter. Once in keyboard drag state,…" at bounding box center [467, 270] width 884 height 368
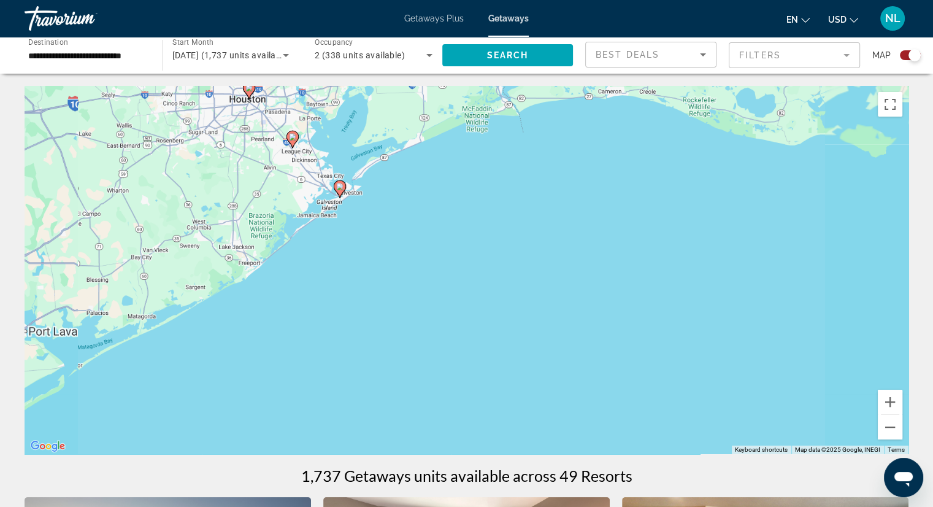
click at [353, 260] on div "To activate drag with keyboard, press Alt + Enter. Once in keyboard drag state,…" at bounding box center [467, 270] width 884 height 368
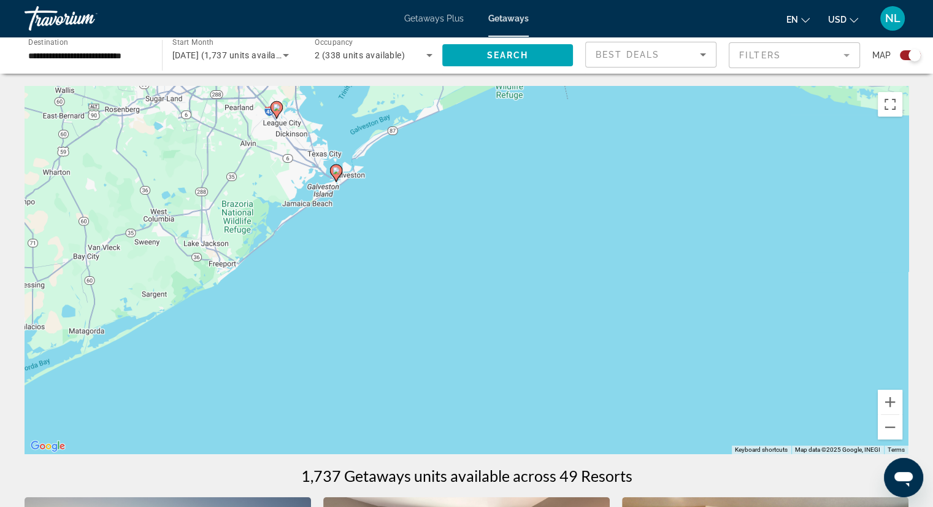
click at [353, 260] on div "To activate drag with keyboard, press Alt + Enter. Once in keyboard drag state,…" at bounding box center [467, 270] width 884 height 368
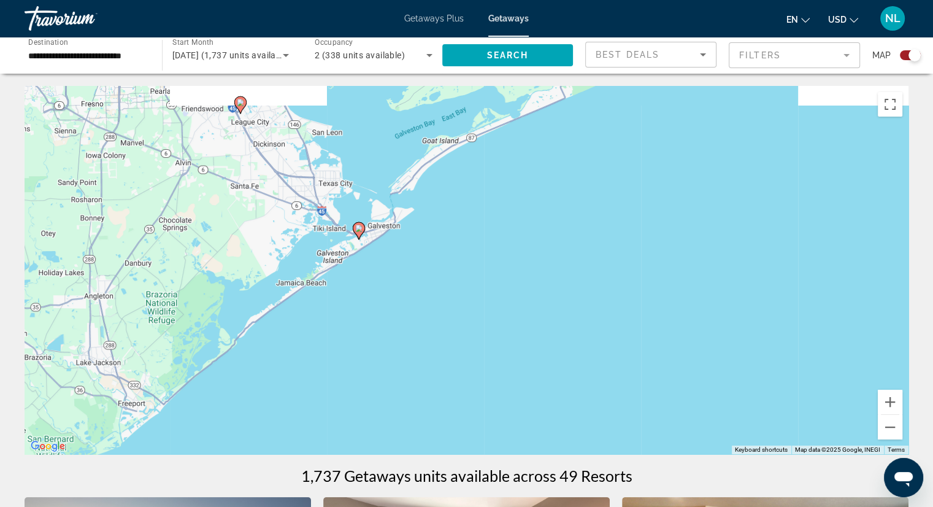
drag, startPoint x: 352, startPoint y: 191, endPoint x: 391, endPoint y: 330, distance: 144.9
click at [391, 330] on div "To activate drag with keyboard, press Alt + Enter. Once in keyboard drag state,…" at bounding box center [467, 270] width 884 height 368
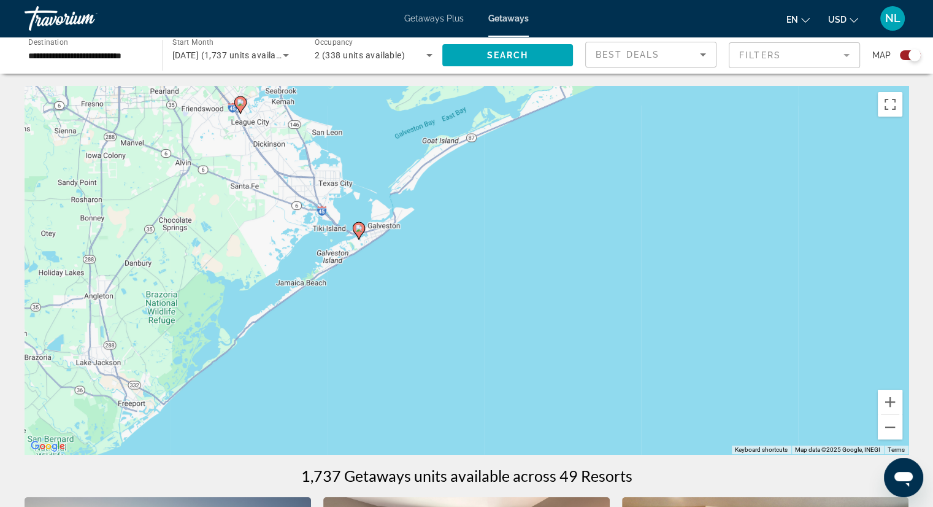
click at [389, 294] on div "To activate drag with keyboard, press Alt + Enter. Once in keyboard drag state,…" at bounding box center [467, 270] width 884 height 368
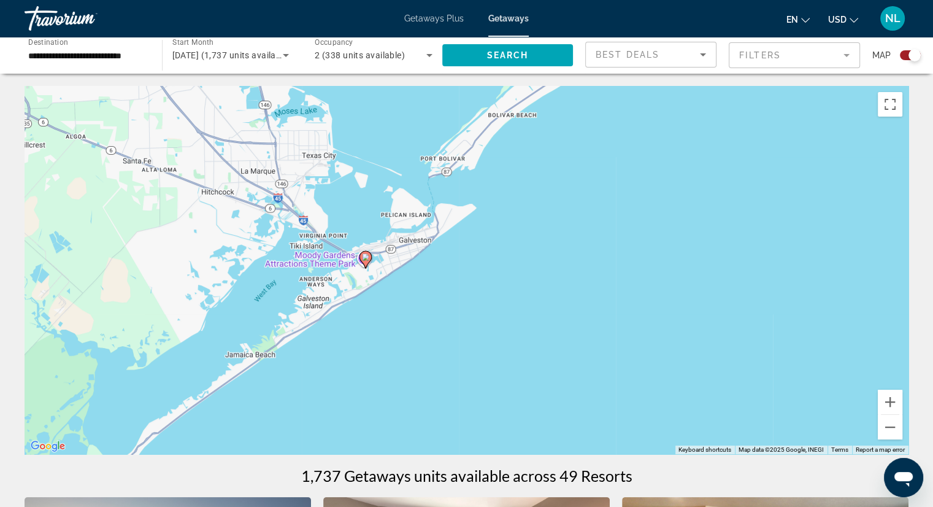
drag, startPoint x: 383, startPoint y: 250, endPoint x: 419, endPoint y: 333, distance: 90.4
click at [421, 334] on div "To activate drag with keyboard, press Alt + Enter. Once in keyboard drag state,…" at bounding box center [467, 270] width 884 height 368
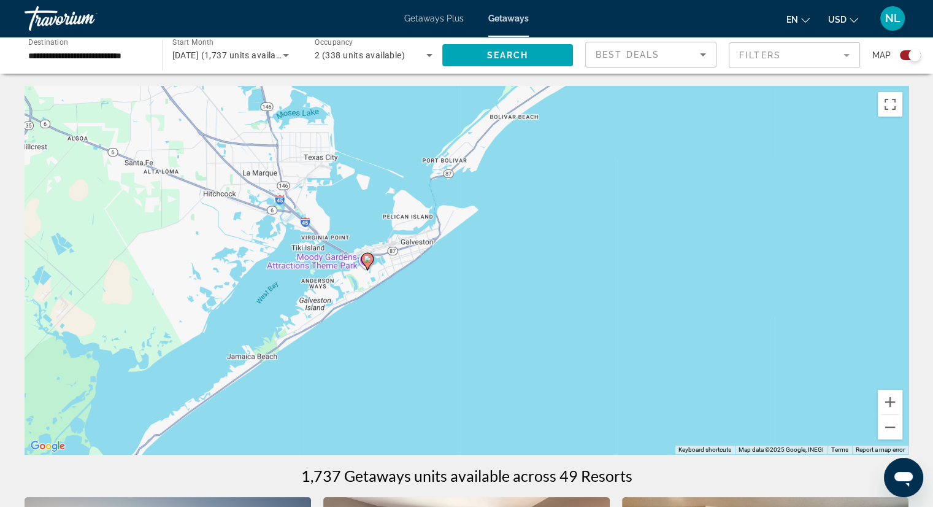
click at [367, 260] on image "Main content" at bounding box center [367, 258] width 7 height 7
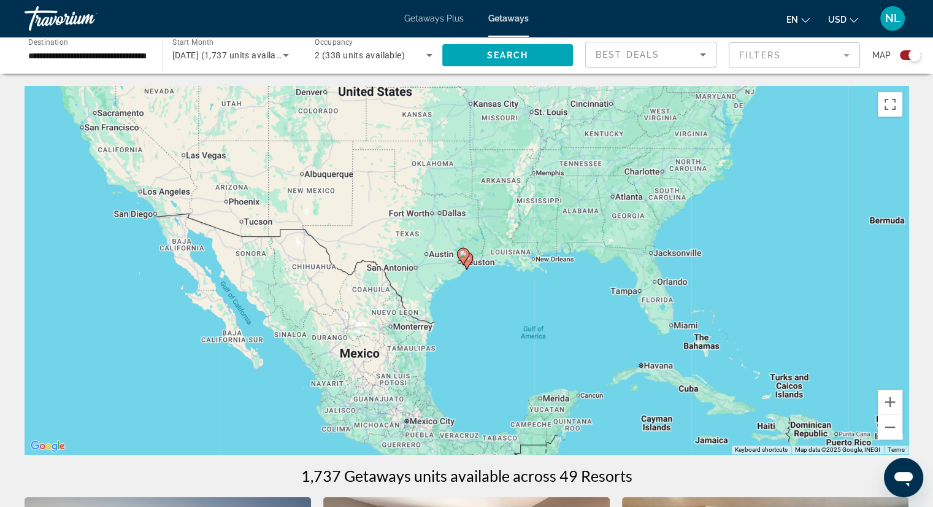
click at [479, 288] on div "To navigate, press the arrow keys. To activate drag with keyboard, press Alt + …" at bounding box center [467, 270] width 884 height 368
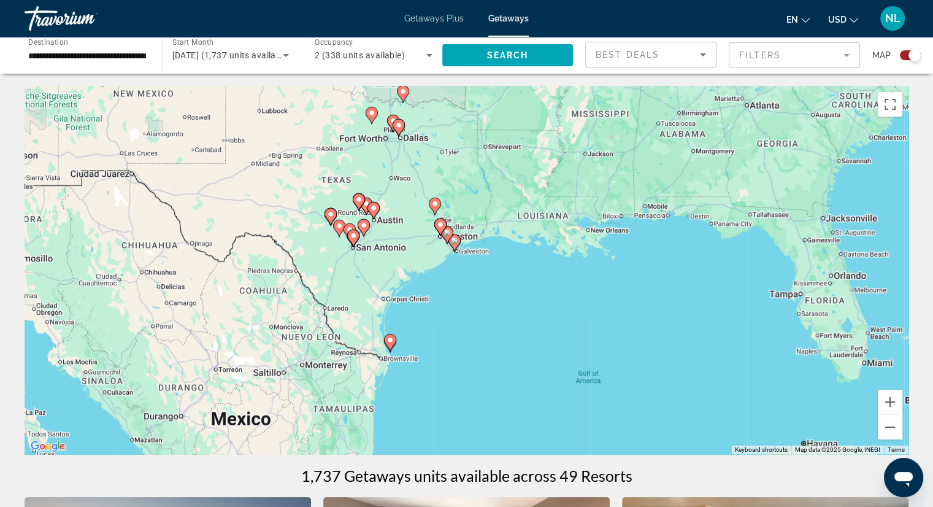
click at [479, 288] on div "To activate drag with keyboard, press Alt + Enter. Once in keyboard drag state,…" at bounding box center [467, 270] width 884 height 368
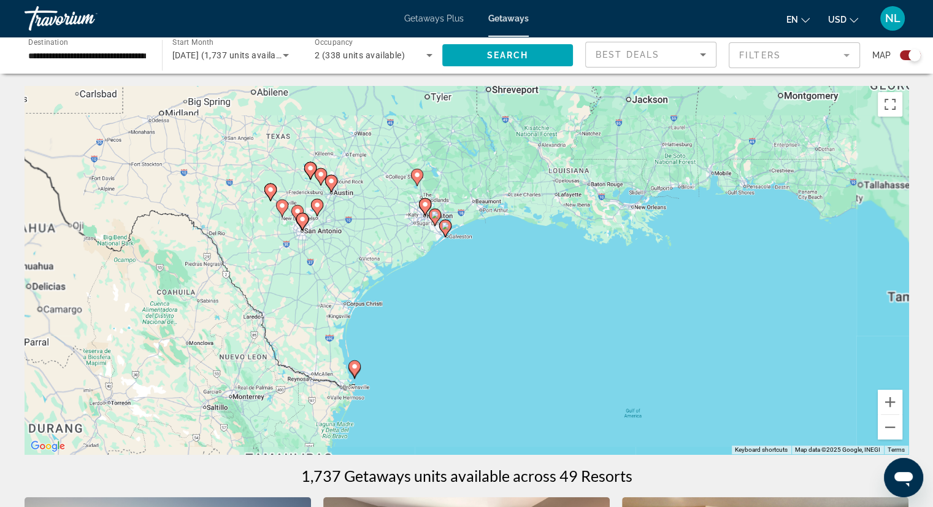
click at [479, 288] on div "To activate drag with keyboard, press Alt + Enter. Once in keyboard drag state,…" at bounding box center [467, 270] width 884 height 368
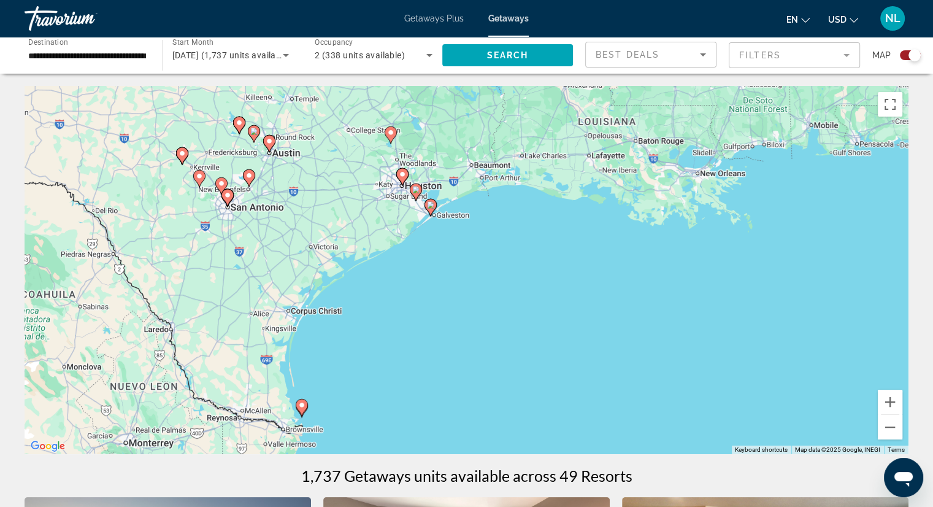
click at [479, 287] on div "To activate drag with keyboard, press Alt + Enter. Once in keyboard drag state,…" at bounding box center [467, 270] width 884 height 368
click at [452, 254] on div "To activate drag with keyboard, press Alt + Enter. Once in keyboard drag state,…" at bounding box center [467, 270] width 884 height 368
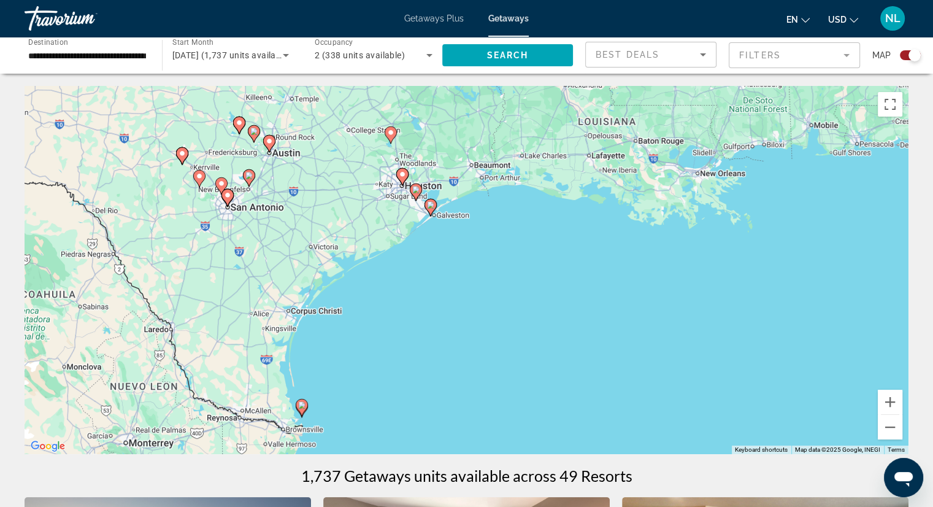
click at [452, 254] on div "To activate drag with keyboard, press Alt + Enter. Once in keyboard drag state,…" at bounding box center [467, 270] width 884 height 368
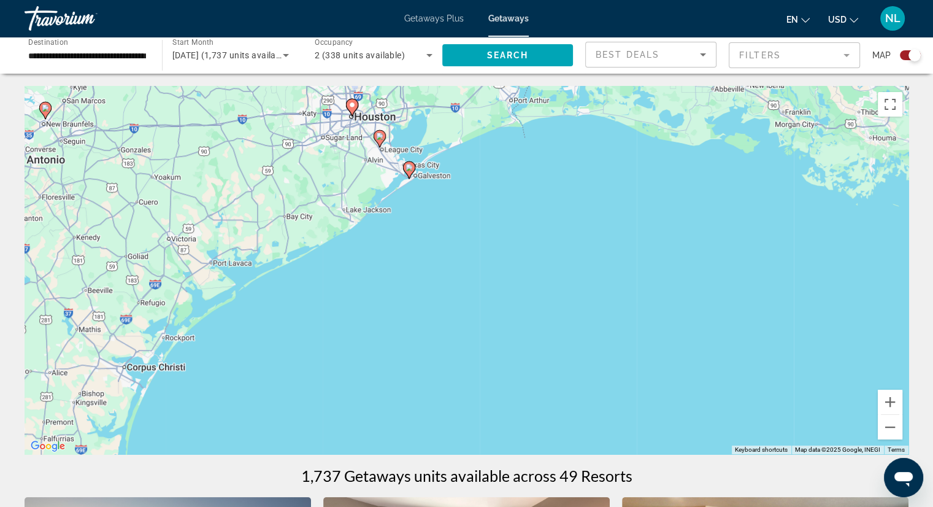
click at [418, 227] on div "To activate drag with keyboard, press Alt + Enter. Once in keyboard drag state,…" at bounding box center [467, 270] width 884 height 368
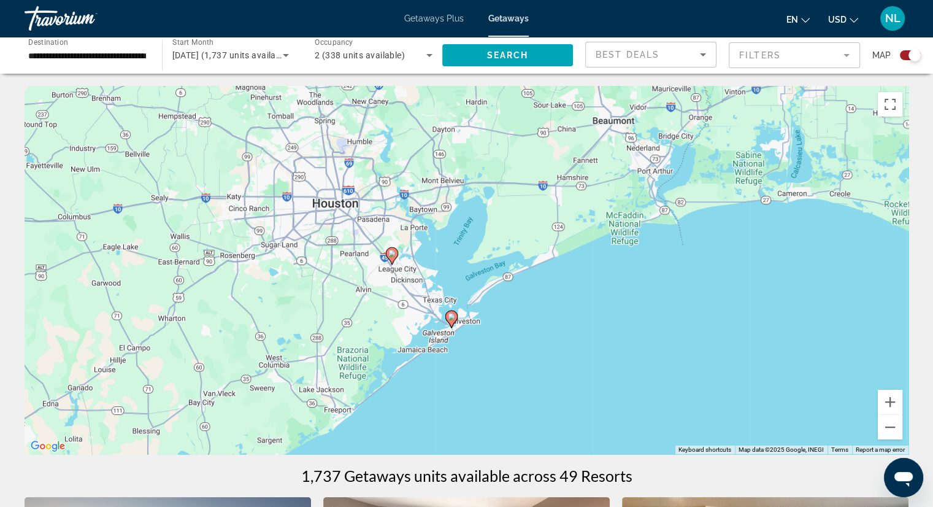
drag, startPoint x: 422, startPoint y: 182, endPoint x: 474, endPoint y: 384, distance: 209.1
click at [474, 384] on div "To activate drag with keyboard, press Alt + Enter. Once in keyboard drag state,…" at bounding box center [467, 270] width 884 height 368
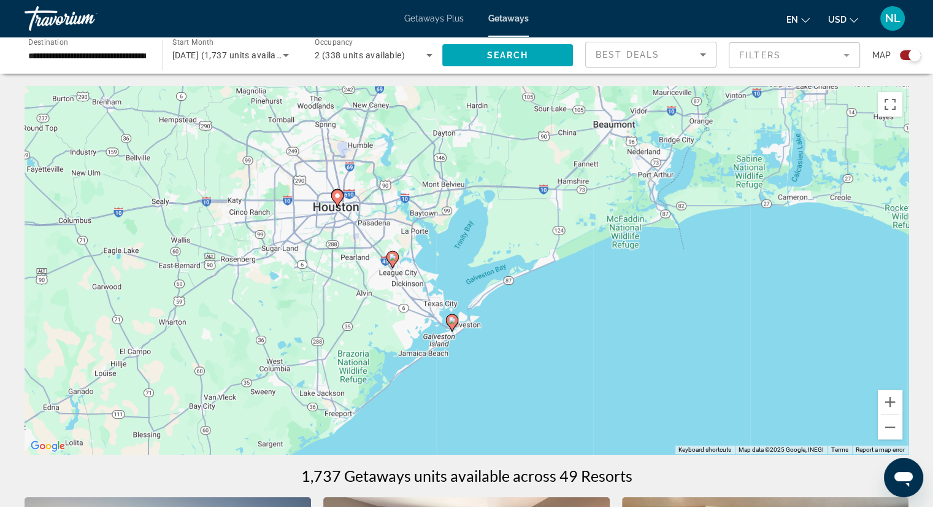
click at [528, 267] on div "To activate drag with keyboard, press Alt + Enter. Once in keyboard drag state,…" at bounding box center [467, 270] width 884 height 368
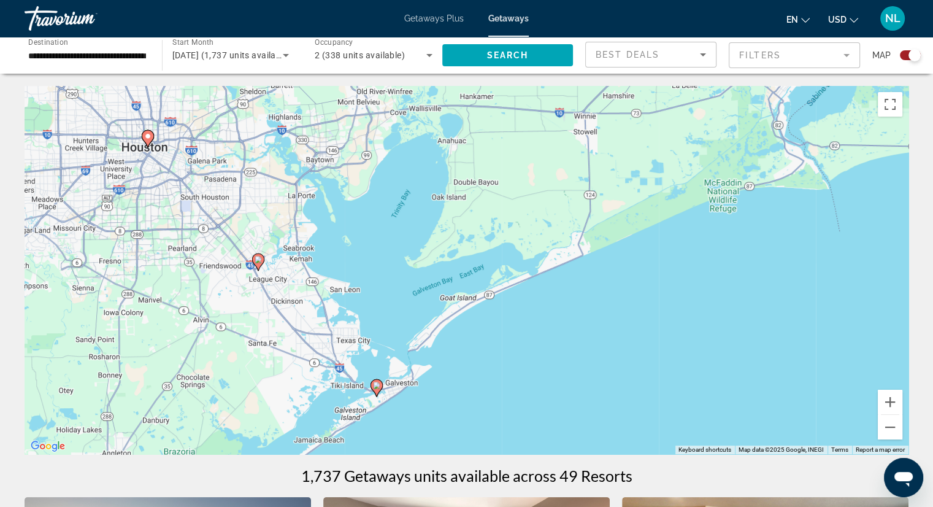
click at [455, 260] on div "To activate drag with keyboard, press Alt + Enter. Once in keyboard drag state,…" at bounding box center [467, 270] width 884 height 368
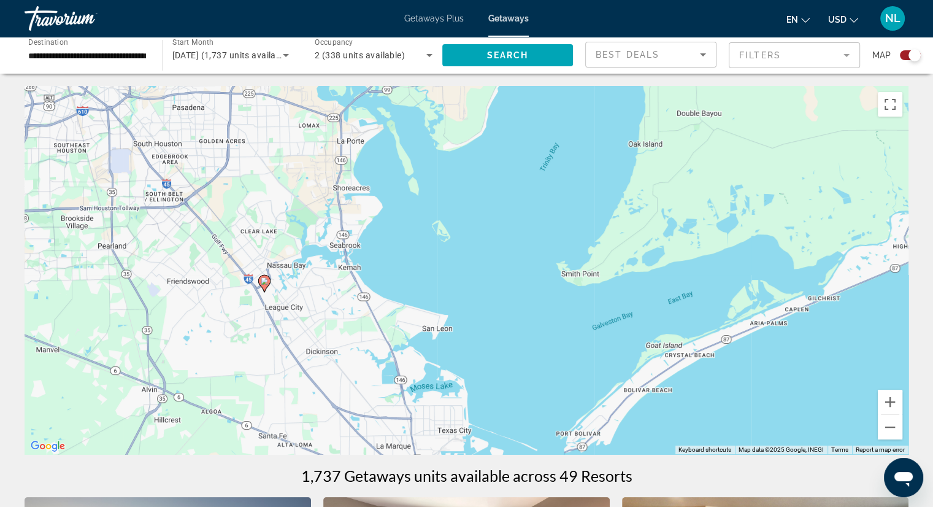
drag, startPoint x: 259, startPoint y: 227, endPoint x: 464, endPoint y: 236, distance: 205.1
click at [464, 236] on div "To activate drag with keyboard, press Alt + Enter. Once in keyboard drag state,…" at bounding box center [467, 270] width 884 height 368
click at [358, 269] on div "To activate drag with keyboard, press Alt + Enter. Once in keyboard drag state,…" at bounding box center [467, 270] width 884 height 368
click at [263, 284] on image "Main content" at bounding box center [264, 280] width 7 height 7
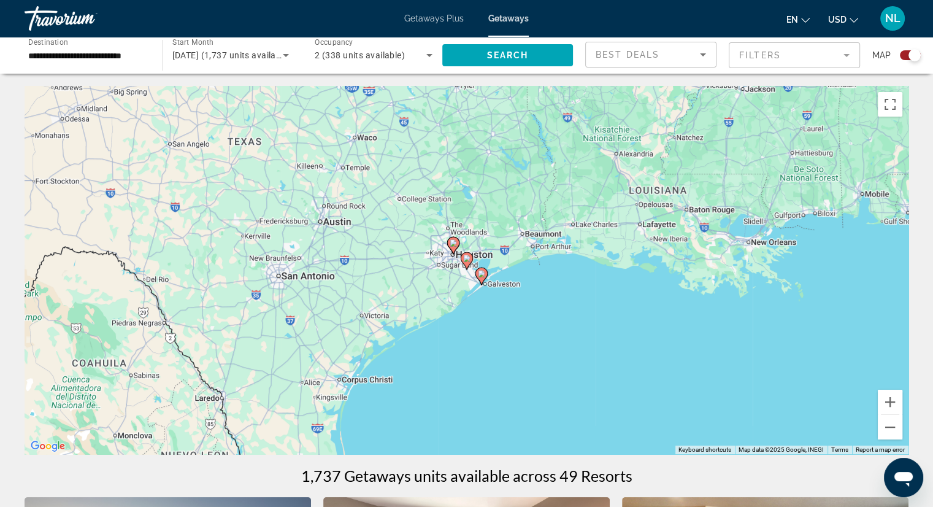
click at [484, 257] on div "To activate drag with keyboard, press Alt + Enter. Once in keyboard drag state,…" at bounding box center [467, 270] width 884 height 368
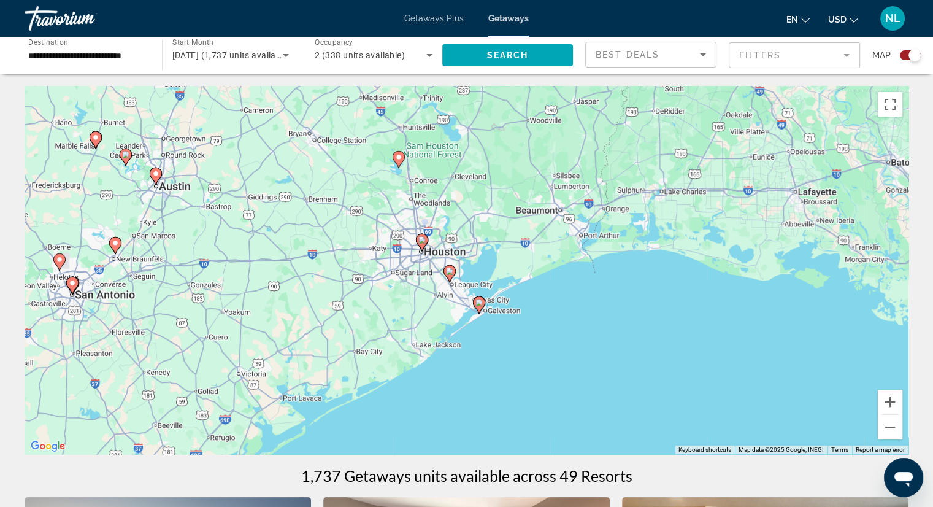
click at [484, 257] on div "To activate drag with keyboard, press Alt + Enter. Once in keyboard drag state,…" at bounding box center [467, 270] width 884 height 368
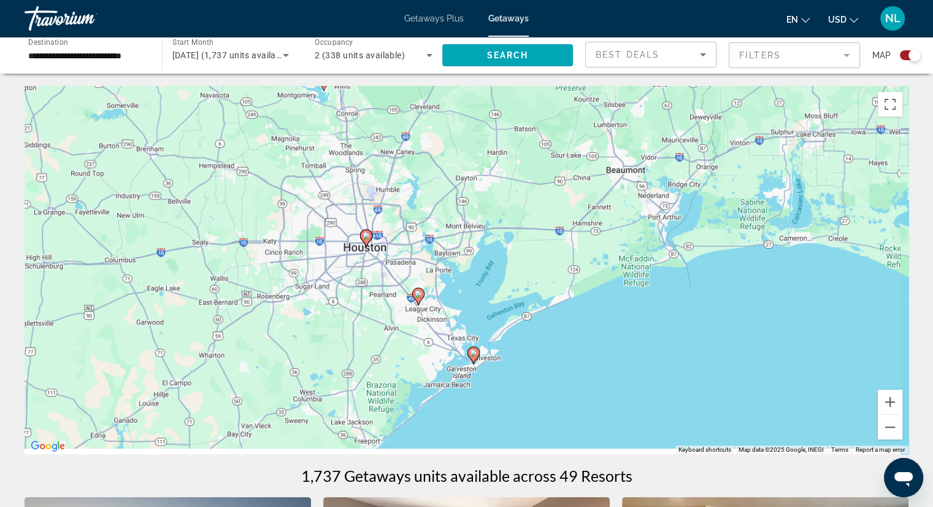
click at [484, 257] on div "To activate drag with keyboard, press Alt + Enter. Once in keyboard drag state,…" at bounding box center [467, 270] width 884 height 368
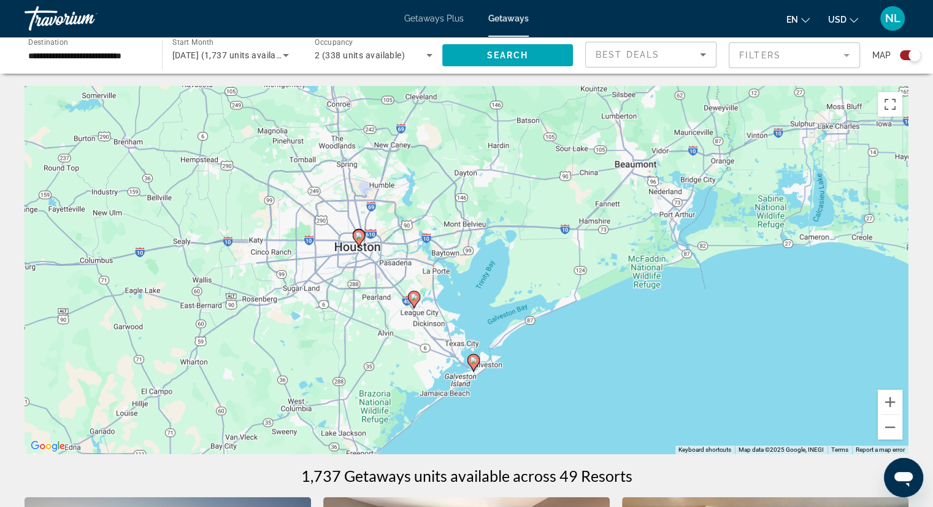
click at [484, 257] on div "To activate drag with keyboard, press Alt + Enter. Once in keyboard drag state,…" at bounding box center [467, 270] width 884 height 368
click at [503, 256] on div "To activate drag with keyboard, press Alt + Enter. Once in keyboard drag state,…" at bounding box center [467, 270] width 884 height 368
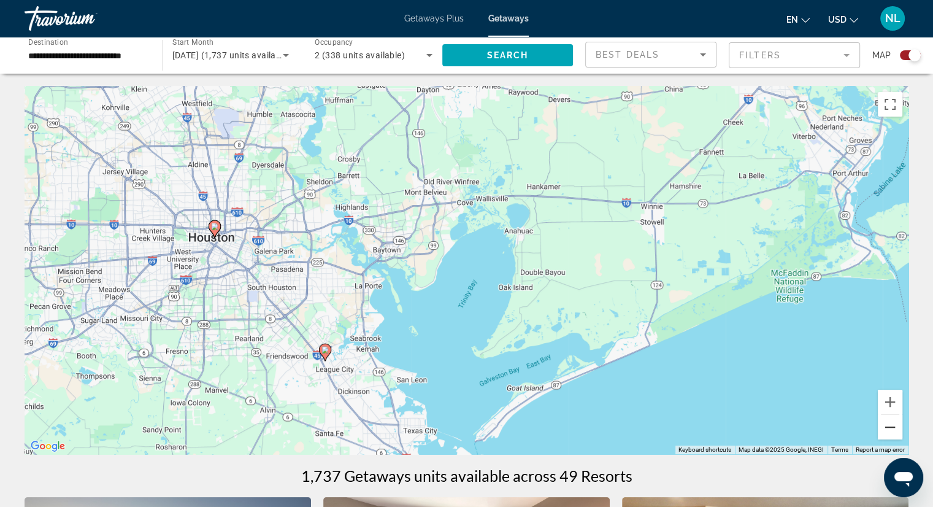
click at [886, 431] on button "Zoom out" at bounding box center [890, 427] width 25 height 25
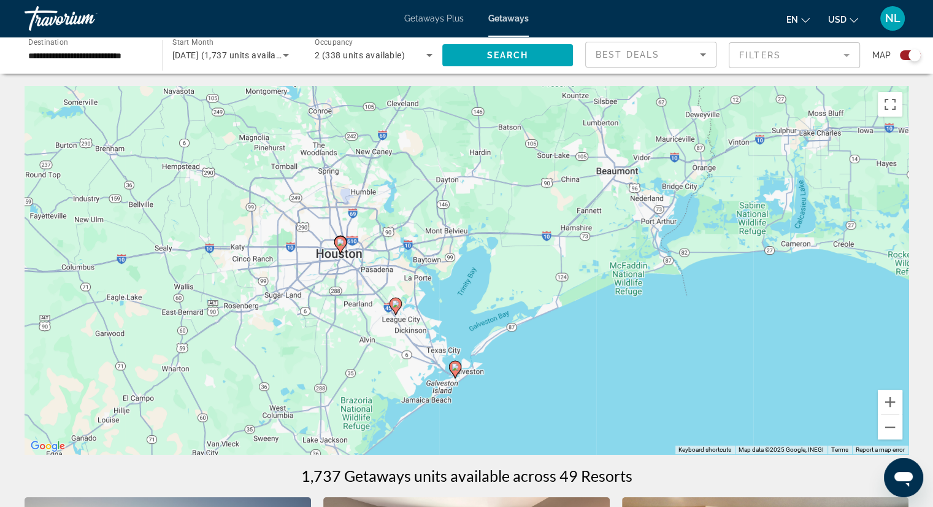
click at [395, 309] on icon "Main content" at bounding box center [395, 306] width 11 height 16
type input "**********"
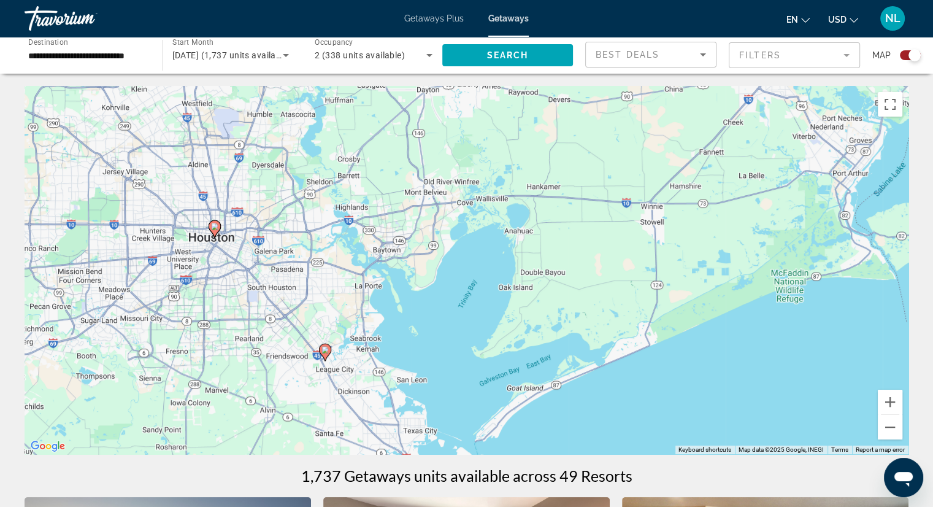
click at [324, 351] on image "Main content" at bounding box center [324, 349] width 7 height 7
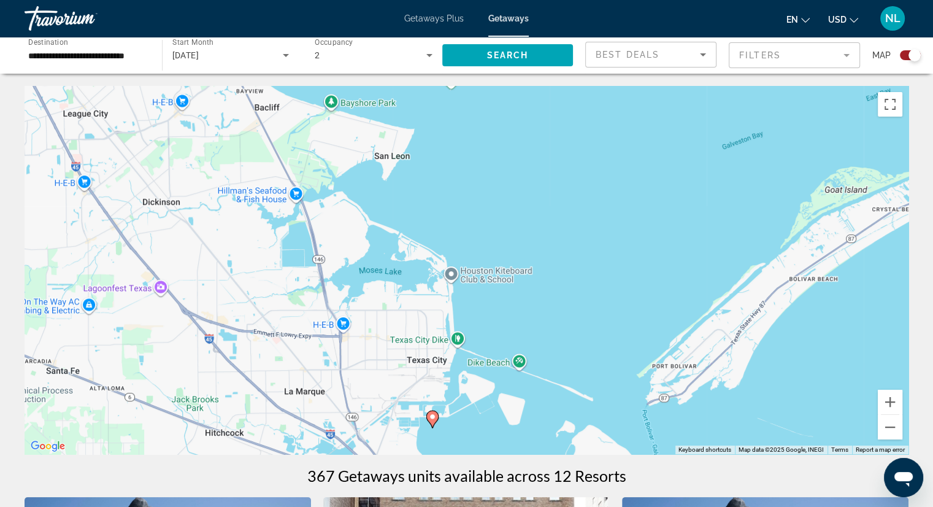
drag, startPoint x: 444, startPoint y: 386, endPoint x: 351, endPoint y: 33, distance: 364.7
click at [351, 33] on div "**********" at bounding box center [466, 253] width 933 height 507
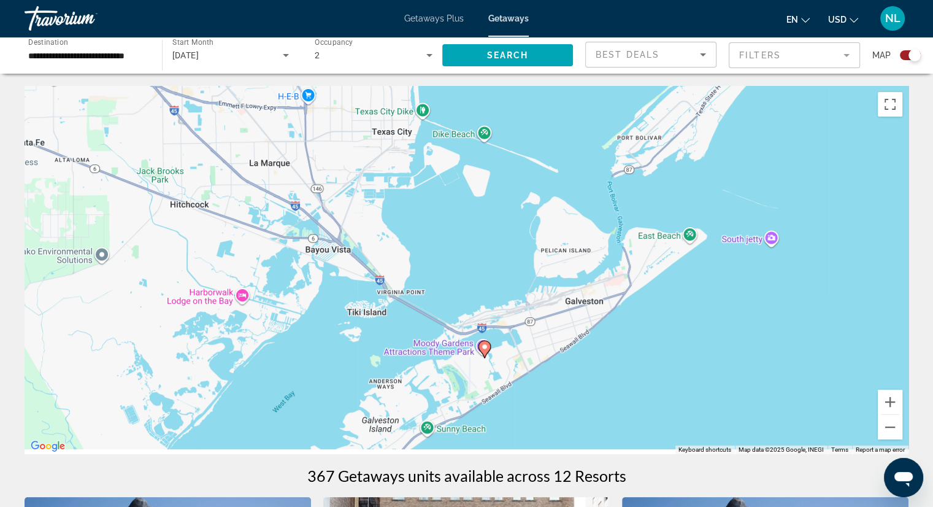
drag, startPoint x: 464, startPoint y: 428, endPoint x: 436, endPoint y: 215, distance: 214.7
click at [429, 192] on div "To activate drag with keyboard, press Alt + Enter. Once in keyboard drag state,…" at bounding box center [467, 270] width 884 height 368
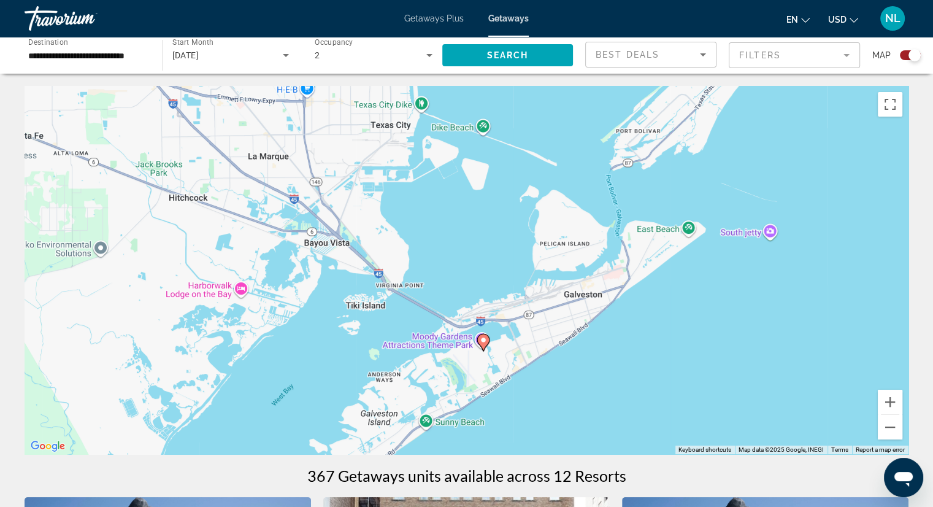
click at [482, 342] on image "Main content" at bounding box center [483, 339] width 7 height 7
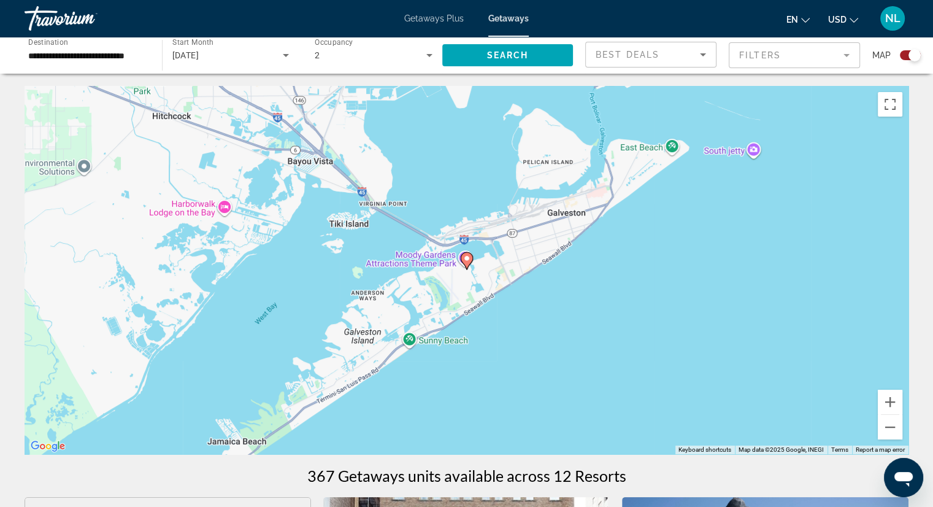
click at [466, 262] on icon "Main content" at bounding box center [466, 261] width 11 height 16
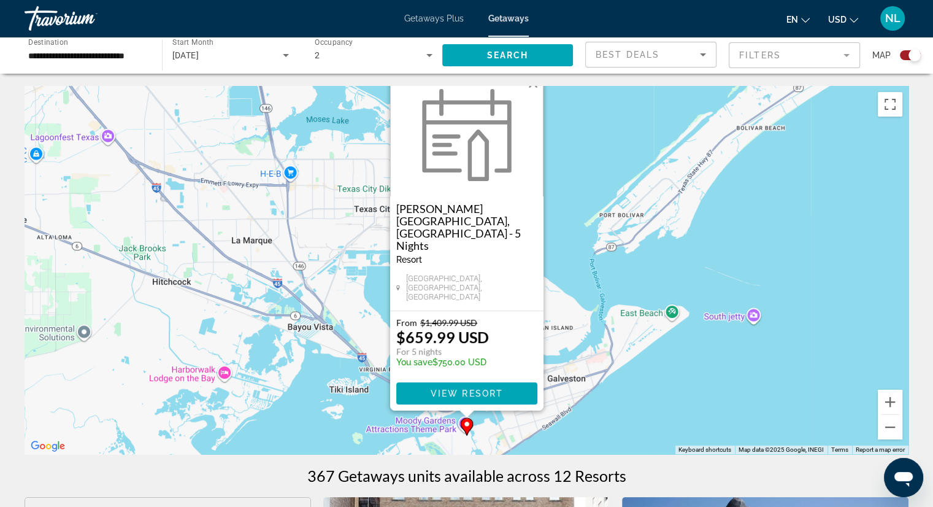
click at [627, 405] on div "To activate drag with keyboard, press Alt + Enter. Once in keyboard drag state,…" at bounding box center [467, 270] width 884 height 368
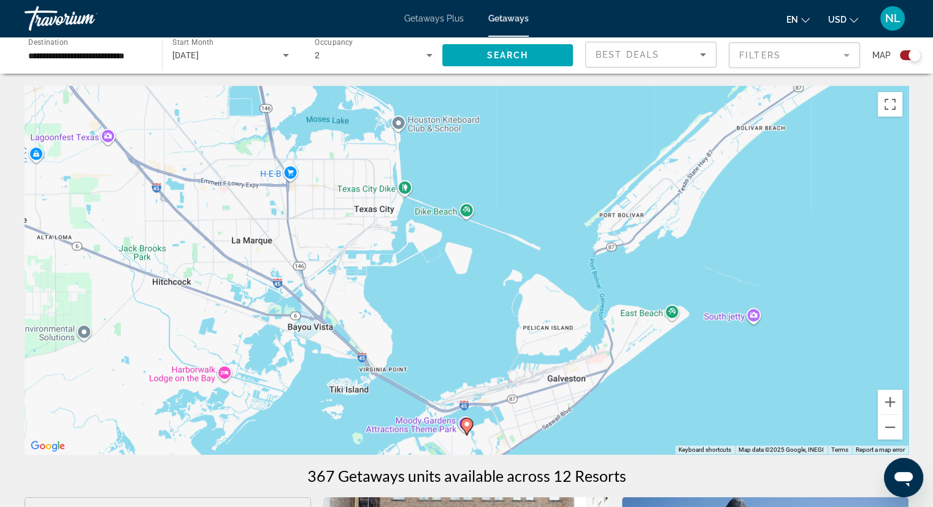
click at [507, 406] on div "To activate drag with keyboard, press Alt + Enter. Once in keyboard drag state,…" at bounding box center [467, 270] width 884 height 368
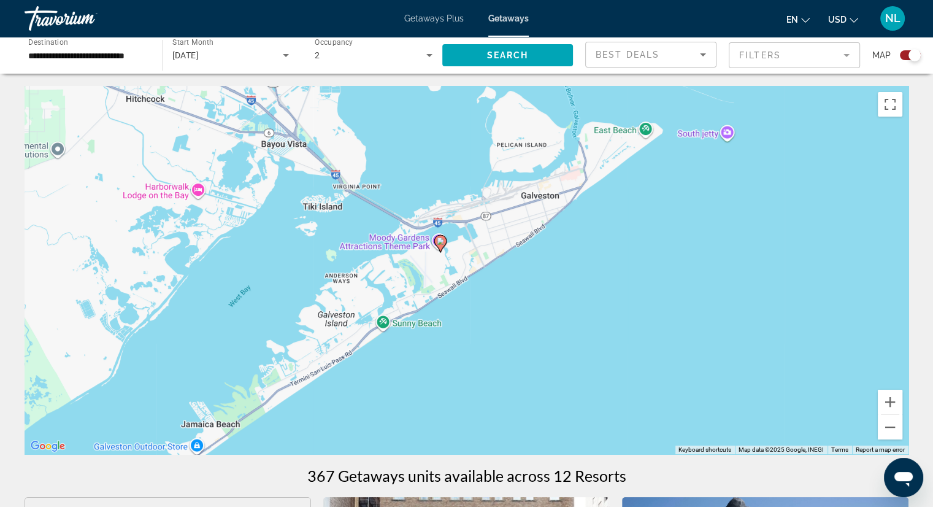
drag, startPoint x: 514, startPoint y: 416, endPoint x: 488, endPoint y: 231, distance: 186.5
click at [488, 231] on div "To activate drag with keyboard, press Alt + Enter. Once in keyboard drag state,…" at bounding box center [467, 270] width 884 height 368
click at [887, 402] on button "Zoom in" at bounding box center [890, 402] width 25 height 25
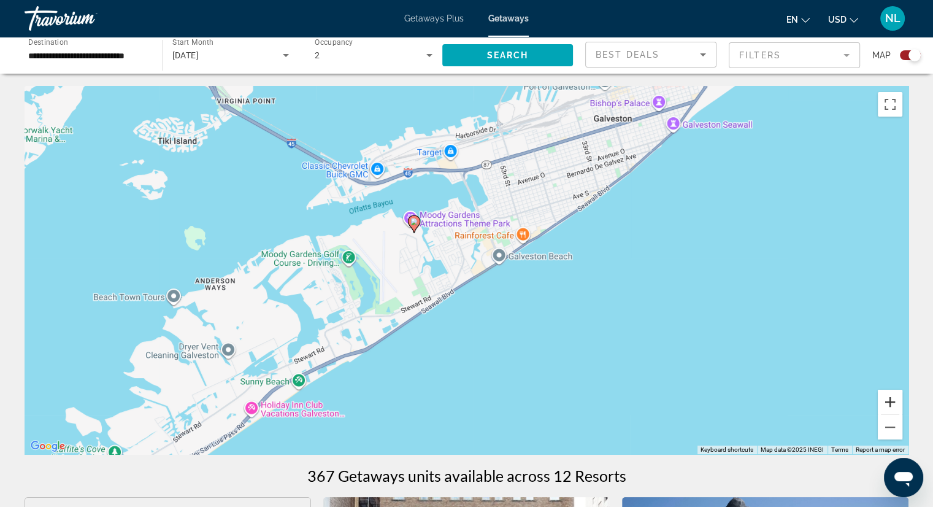
click at [887, 402] on button "Zoom in" at bounding box center [890, 402] width 25 height 25
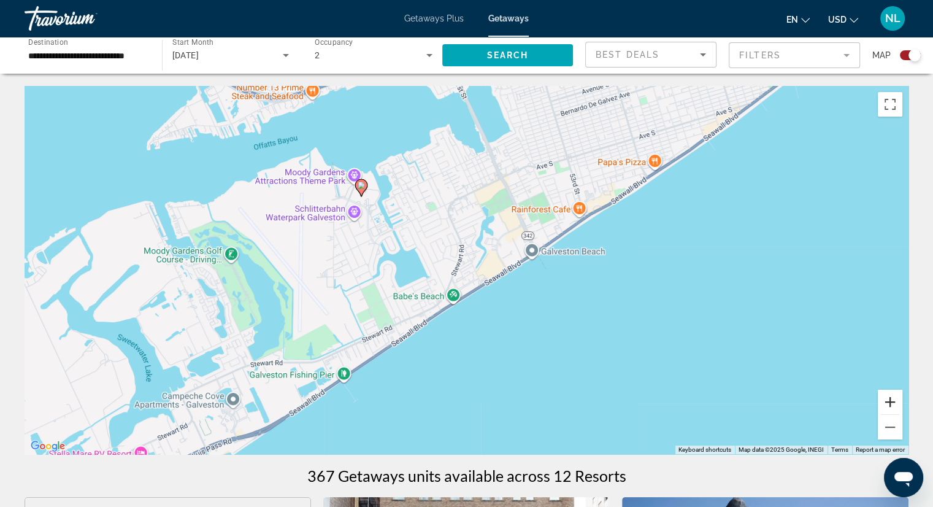
click at [887, 402] on button "Zoom in" at bounding box center [890, 402] width 25 height 25
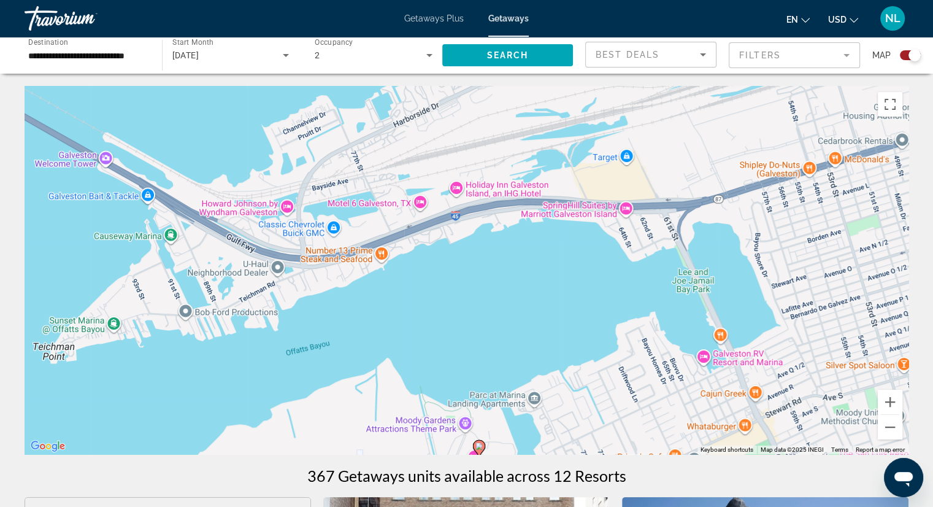
drag, startPoint x: 298, startPoint y: 175, endPoint x: 518, endPoint y: 522, distance: 411.2
click at [518, 506] on html "**********" at bounding box center [466, 253] width 933 height 507
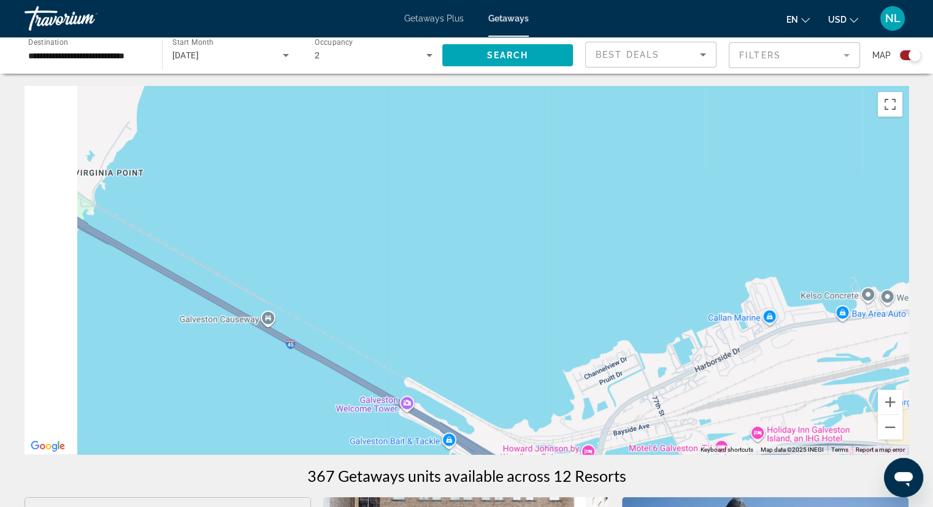
drag, startPoint x: 233, startPoint y: 167, endPoint x: 564, endPoint y: 467, distance: 446.9
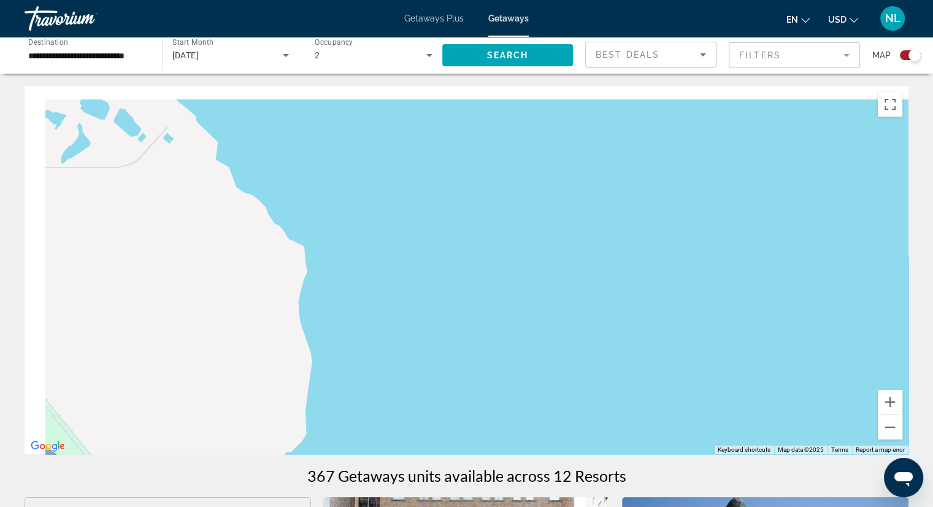
drag, startPoint x: 255, startPoint y: 169, endPoint x: 378, endPoint y: 491, distance: 344.1
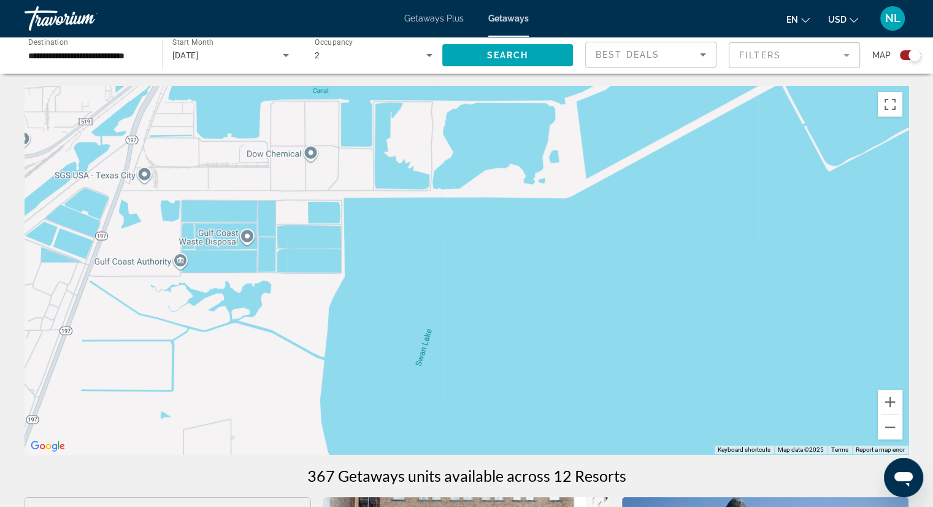
drag, startPoint x: 218, startPoint y: 169, endPoint x: 386, endPoint y: 494, distance: 365.2
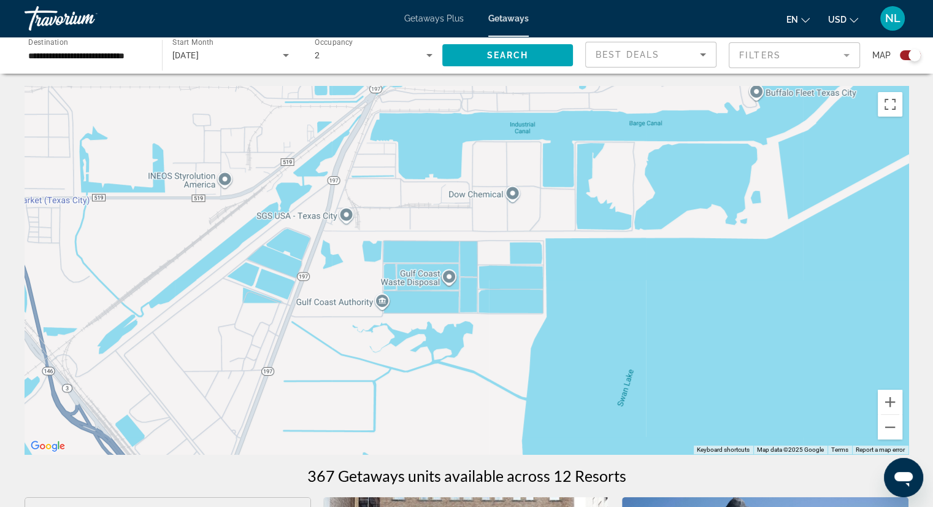
drag, startPoint x: 236, startPoint y: 242, endPoint x: 434, endPoint y: 278, distance: 201.9
click at [434, 278] on div "Main content" at bounding box center [467, 270] width 884 height 368
click at [891, 433] on button "Zoom out" at bounding box center [890, 427] width 25 height 25
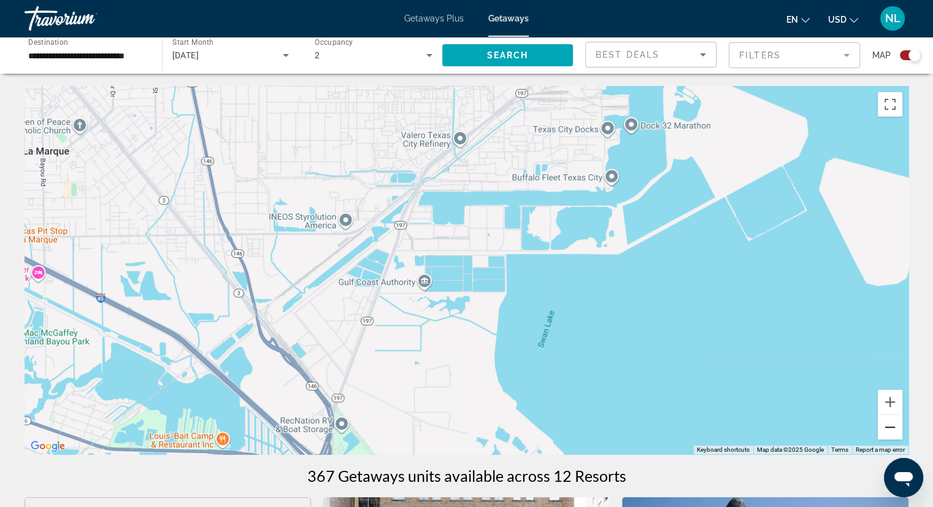
click at [891, 433] on button "Zoom out" at bounding box center [890, 427] width 25 height 25
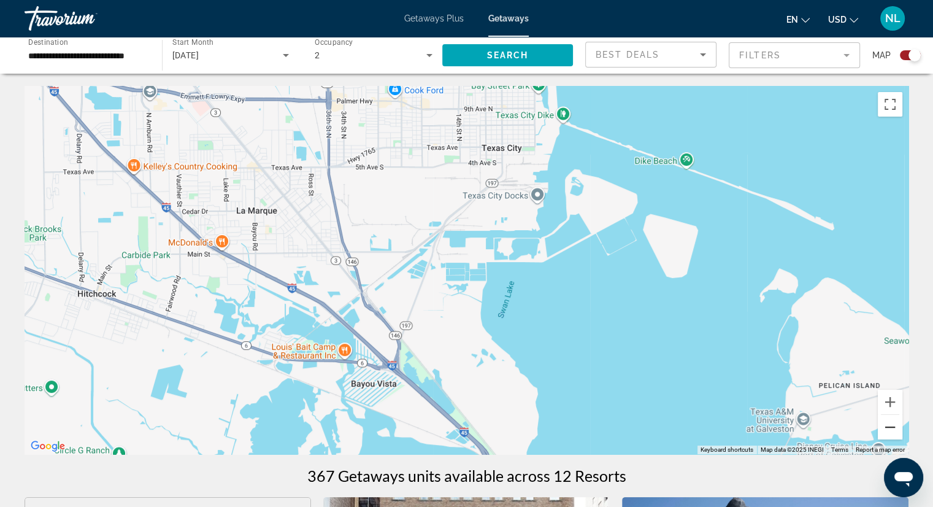
click at [891, 433] on button "Zoom out" at bounding box center [890, 427] width 25 height 25
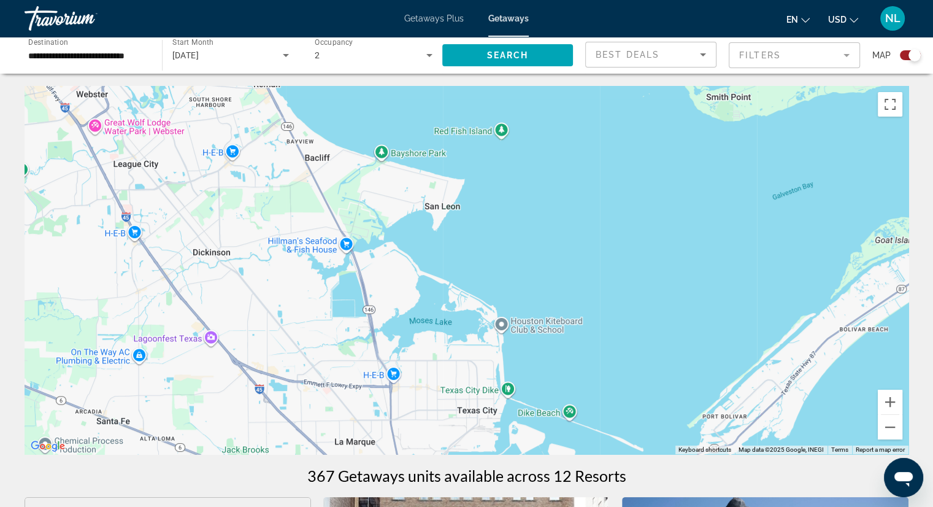
drag, startPoint x: 623, startPoint y: 163, endPoint x: 622, endPoint y: 363, distance: 200.0
click at [622, 363] on div "To activate drag with keyboard, press Alt + Enter. Once in keyboard drag state,…" at bounding box center [467, 270] width 884 height 368
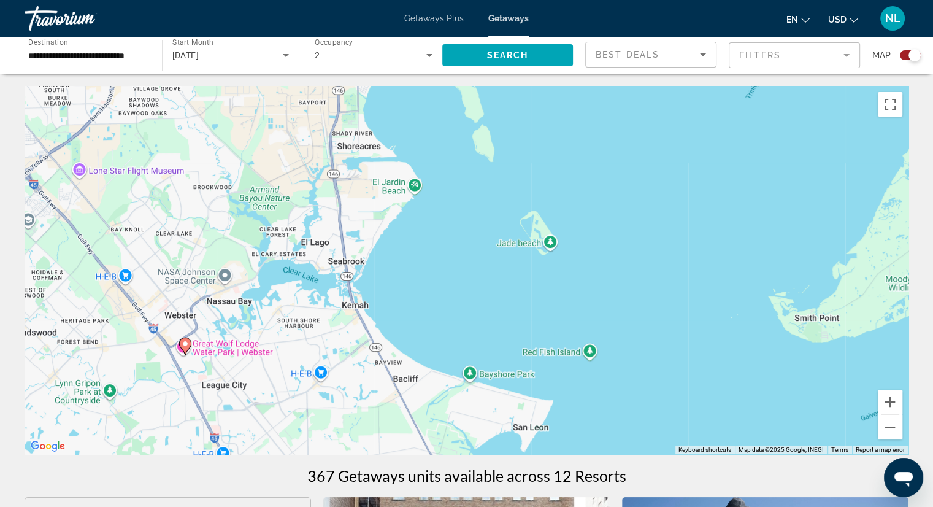
drag, startPoint x: 508, startPoint y: 227, endPoint x: 594, endPoint y: 432, distance: 222.2
click at [594, 432] on div "To activate drag with keyboard, press Alt + Enter. Once in keyboard drag state,…" at bounding box center [467, 270] width 884 height 368
click at [377, 297] on div "To activate drag with keyboard, press Alt + Enter. Once in keyboard drag state,…" at bounding box center [467, 270] width 884 height 368
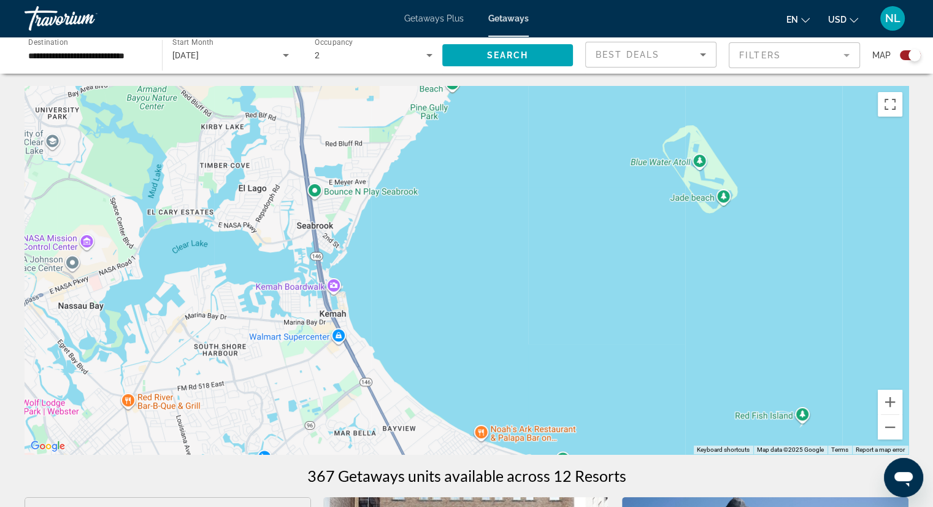
click at [377, 297] on div "To activate drag with keyboard, press Alt + Enter. Once in keyboard drag state,…" at bounding box center [467, 270] width 884 height 368
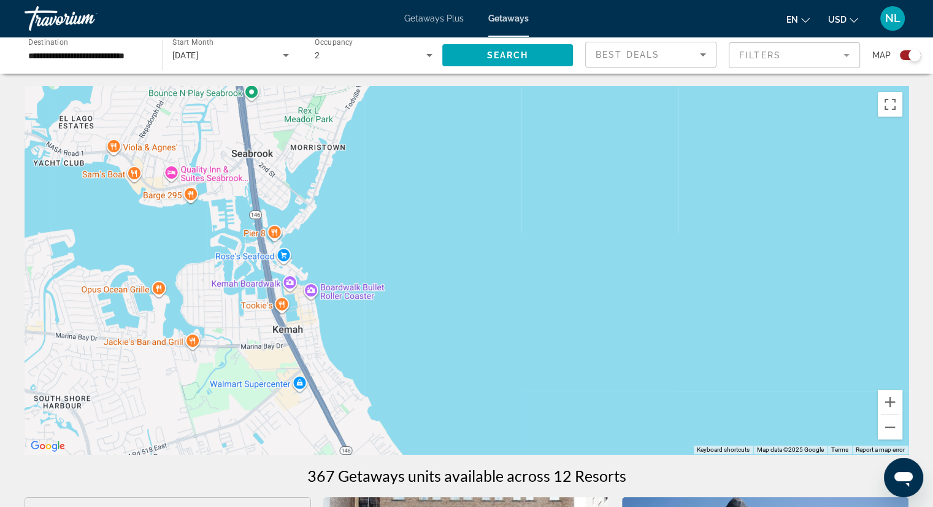
click at [378, 296] on div "Main content" at bounding box center [467, 270] width 884 height 368
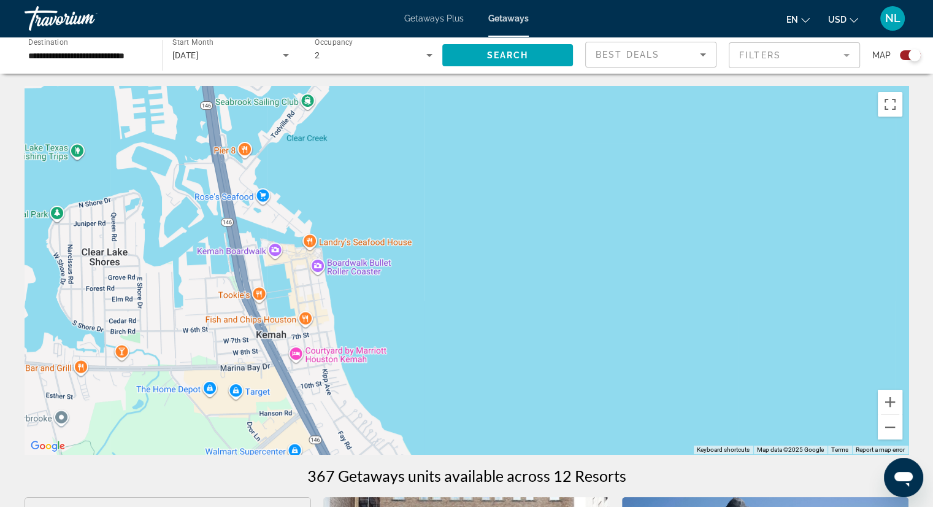
drag, startPoint x: 312, startPoint y: 333, endPoint x: 387, endPoint y: 303, distance: 81.0
click at [387, 303] on div "Main content" at bounding box center [467, 270] width 884 height 368
click at [378, 304] on div "Main content" at bounding box center [467, 270] width 884 height 368
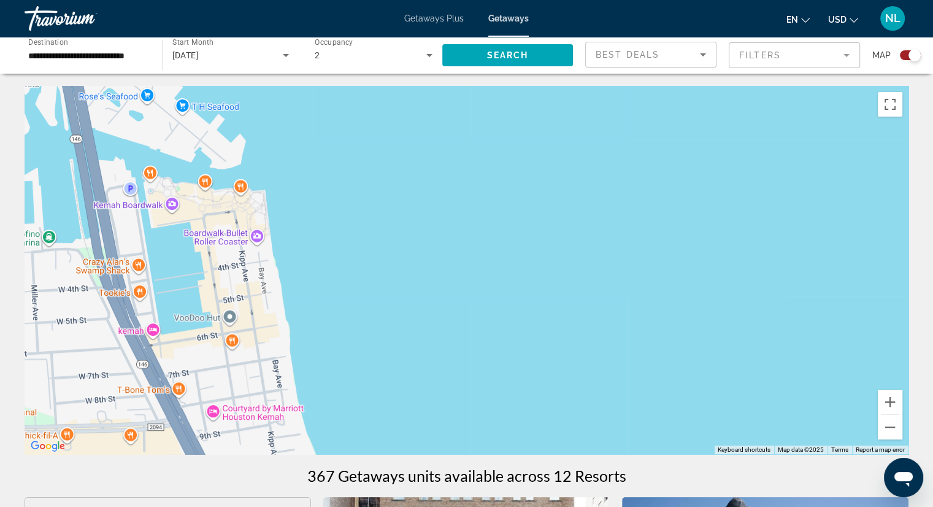
click at [171, 204] on div "Main content" at bounding box center [467, 270] width 884 height 368
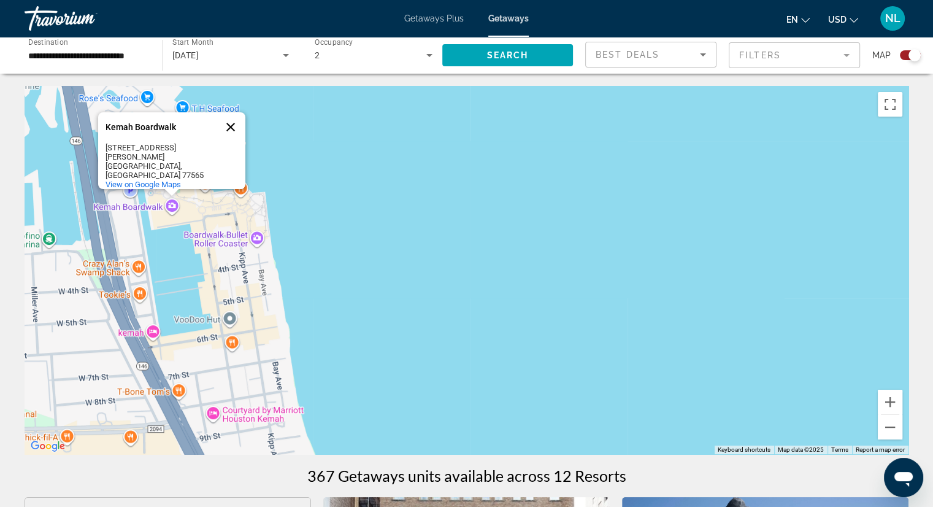
click at [229, 138] on button "Close" at bounding box center [230, 126] width 29 height 29
